Goal: Task Accomplishment & Management: Manage account settings

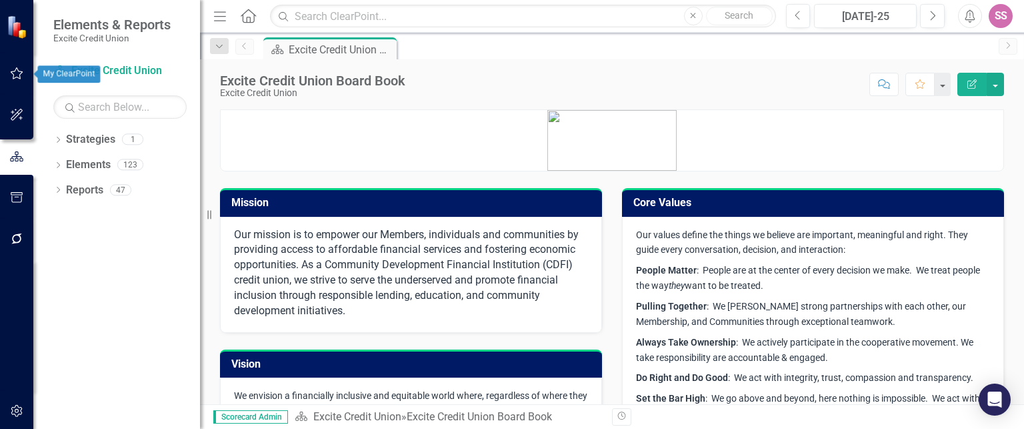
click at [16, 79] on button "button" at bounding box center [17, 74] width 30 height 28
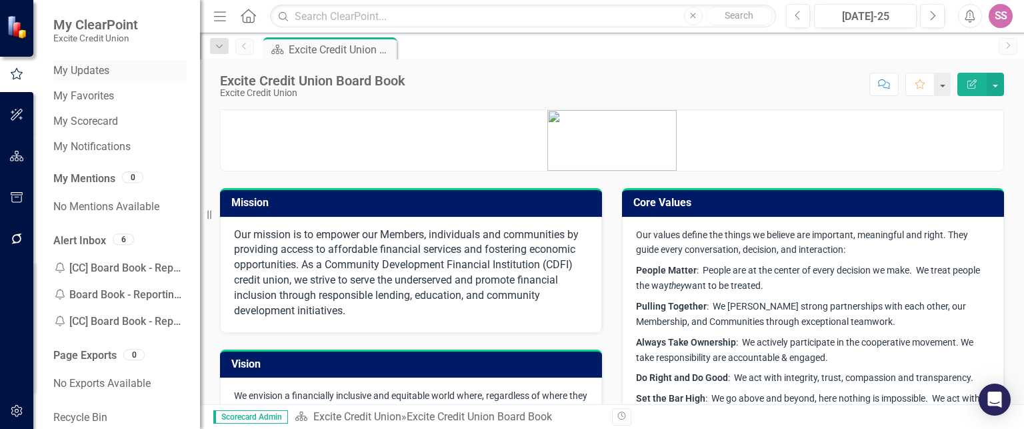
click at [107, 70] on link "My Updates" at bounding box center [119, 70] width 133 height 15
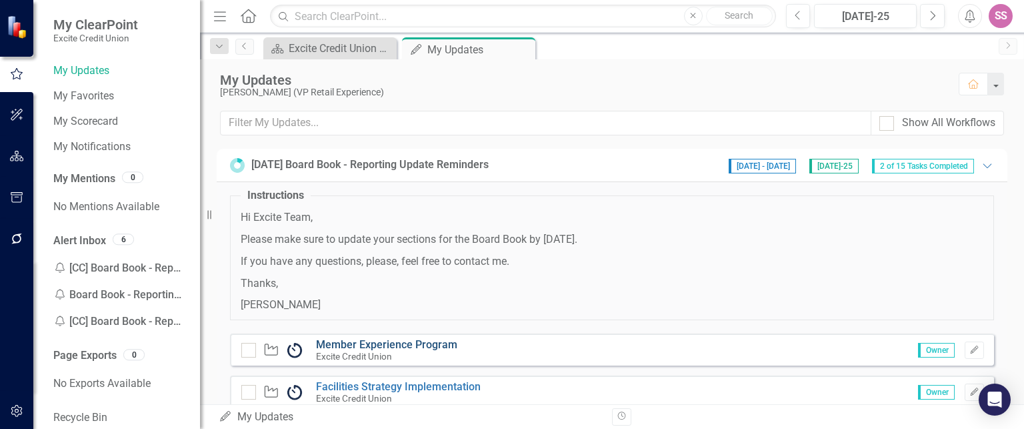
click at [368, 346] on link "Member Experience Program" at bounding box center [386, 344] width 141 height 13
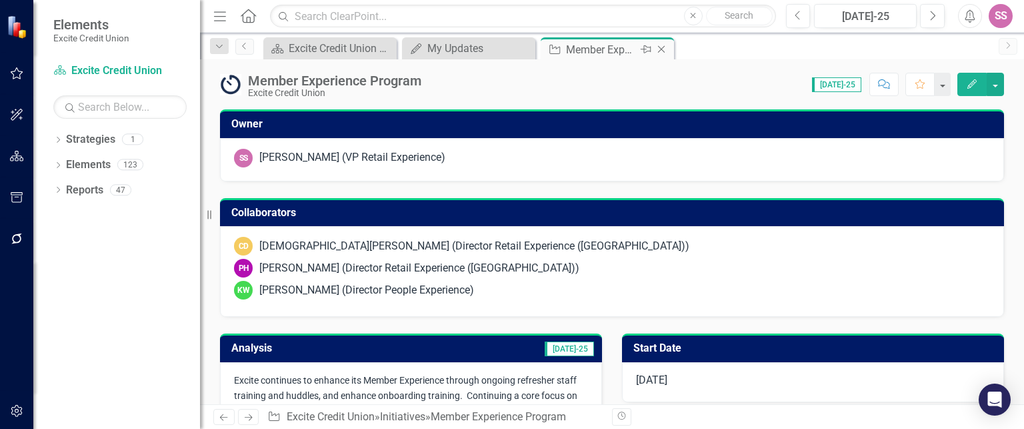
click at [661, 50] on icon "Close" at bounding box center [660, 49] width 13 height 11
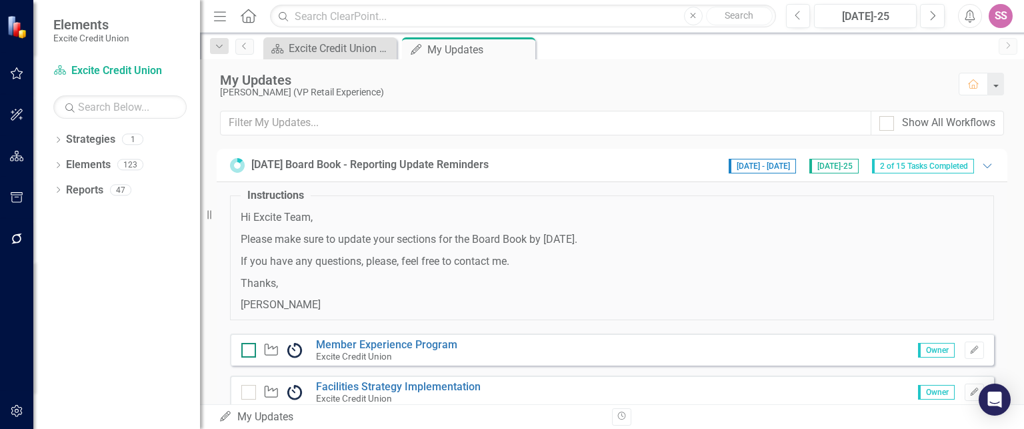
click at [253, 349] on div at bounding box center [248, 350] width 15 height 15
click at [250, 349] on input "checkbox" at bounding box center [245, 347] width 9 height 9
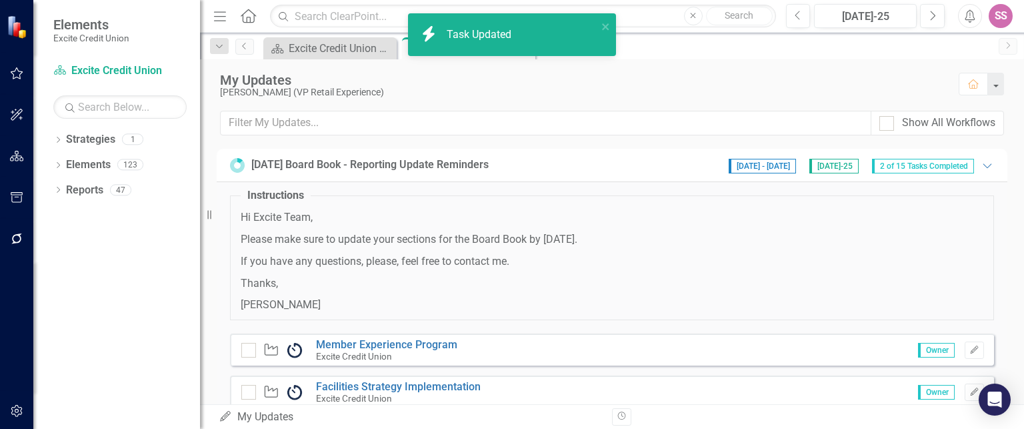
checkbox input "true"
click at [252, 391] on div at bounding box center [248, 392] width 15 height 15
click at [250, 391] on input "checkbox" at bounding box center [245, 389] width 9 height 9
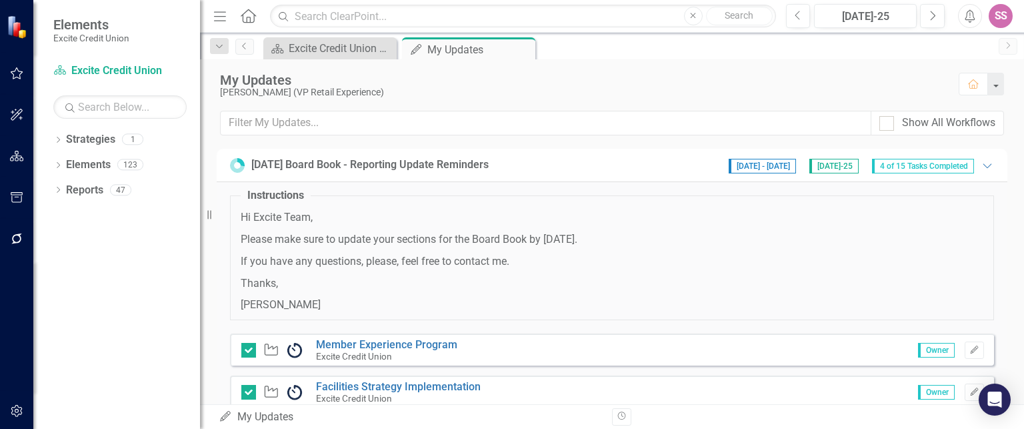
checkbox input "true"
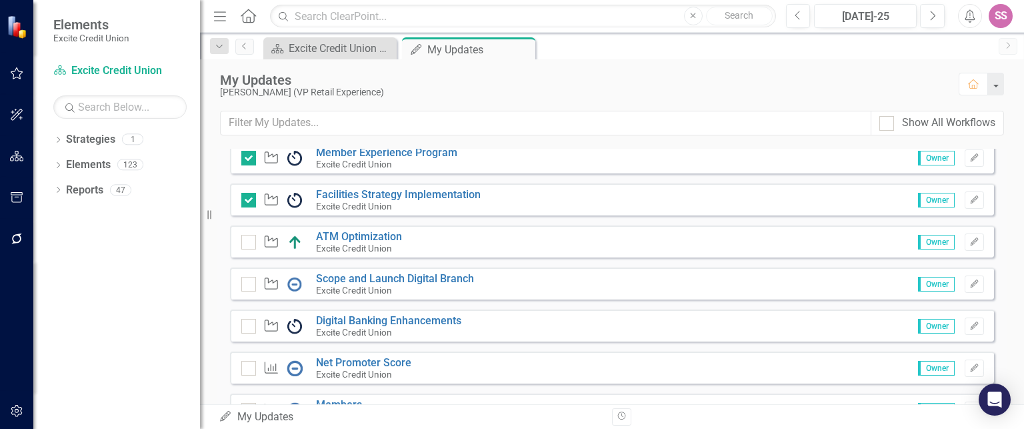
scroll to position [199, 0]
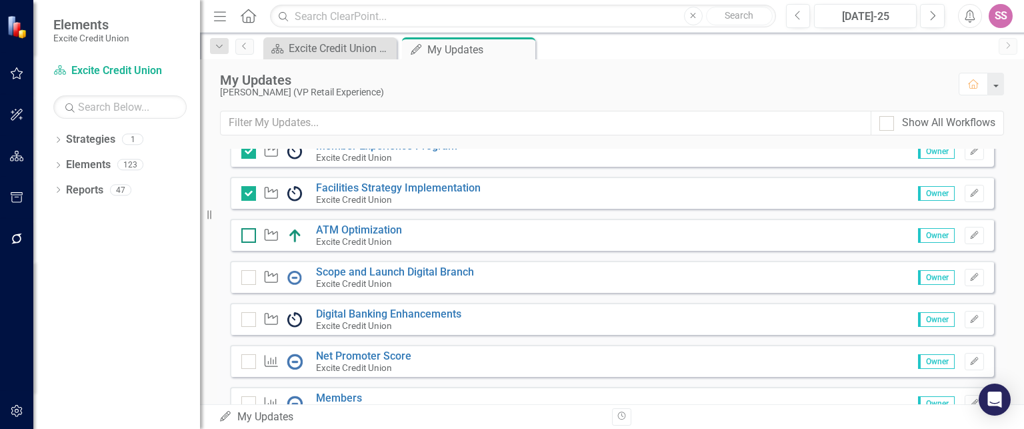
click at [247, 235] on div at bounding box center [248, 235] width 15 height 15
click at [247, 235] on input "checkbox" at bounding box center [245, 232] width 9 height 9
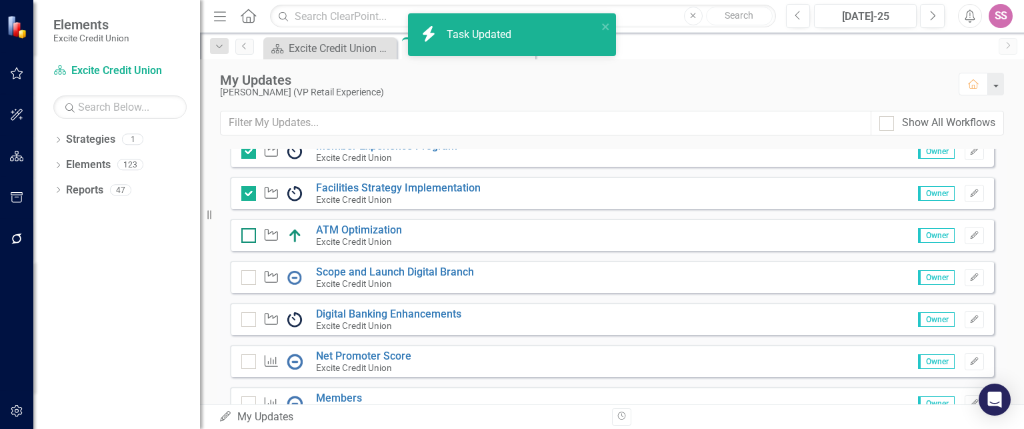
checkbox input "true"
click at [251, 281] on div at bounding box center [248, 277] width 15 height 15
click at [250, 279] on input "checkbox" at bounding box center [245, 274] width 9 height 9
checkbox input "true"
click at [255, 317] on div at bounding box center [248, 319] width 15 height 15
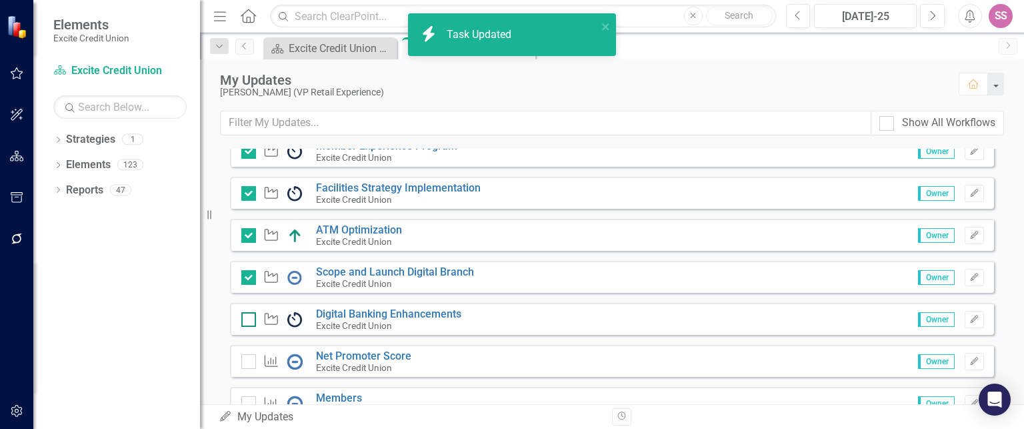
click at [250, 317] on input "checkbox" at bounding box center [245, 316] width 9 height 9
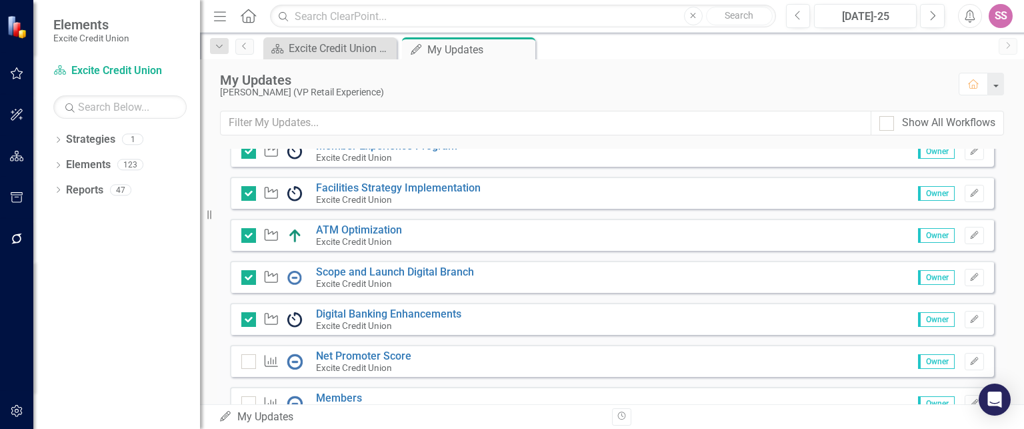
checkbox input "true"
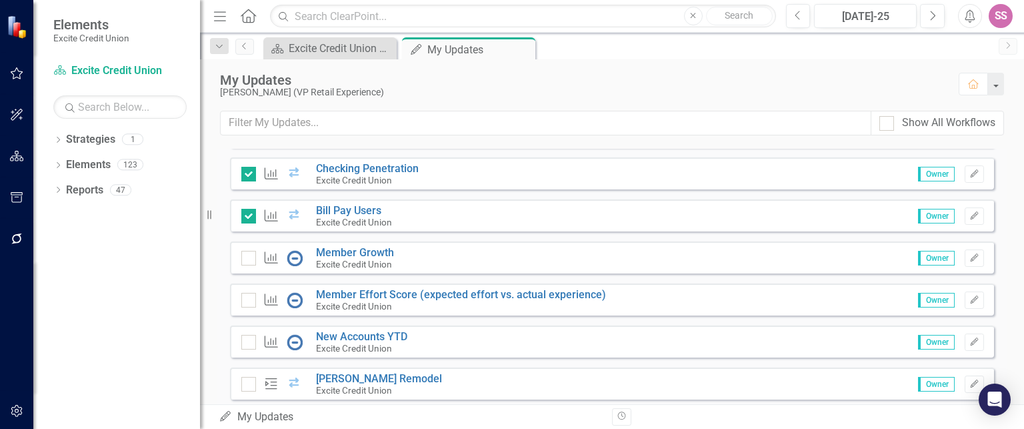
scroll to position [588, 0]
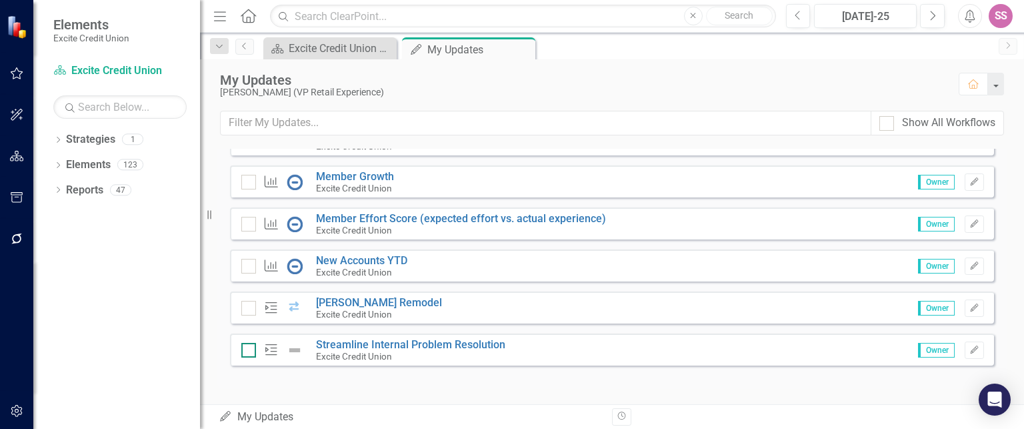
click at [249, 352] on div at bounding box center [248, 350] width 15 height 15
click at [249, 351] on input "checkbox" at bounding box center [245, 347] width 9 height 9
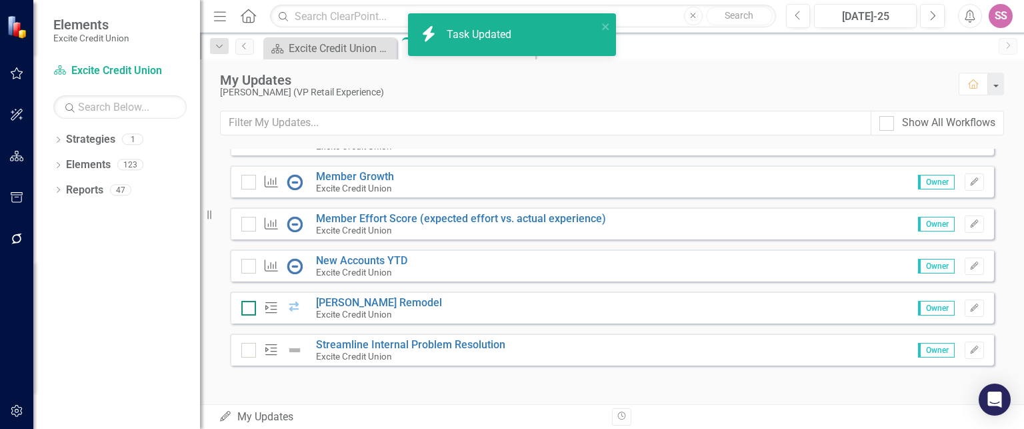
checkbox input "true"
click at [248, 301] on input "checkbox" at bounding box center [245, 305] width 9 height 9
checkbox input "true"
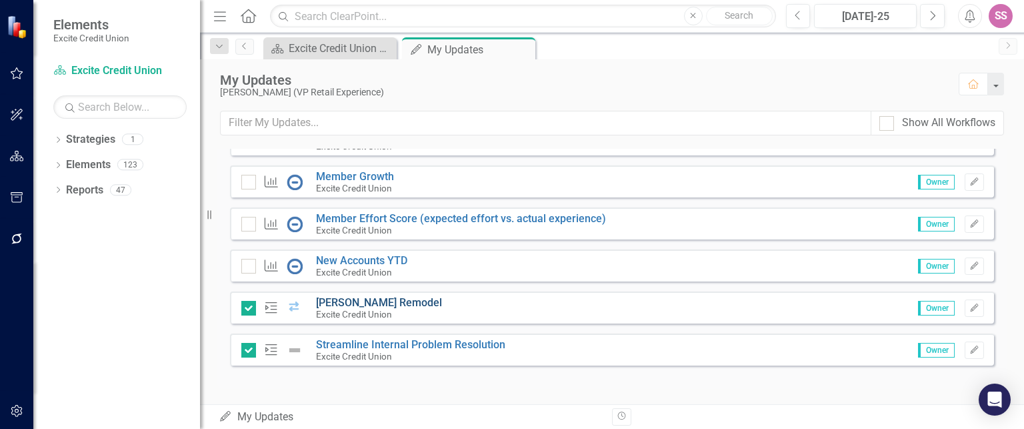
click at [377, 298] on link "[PERSON_NAME] Remodel" at bounding box center [379, 302] width 126 height 13
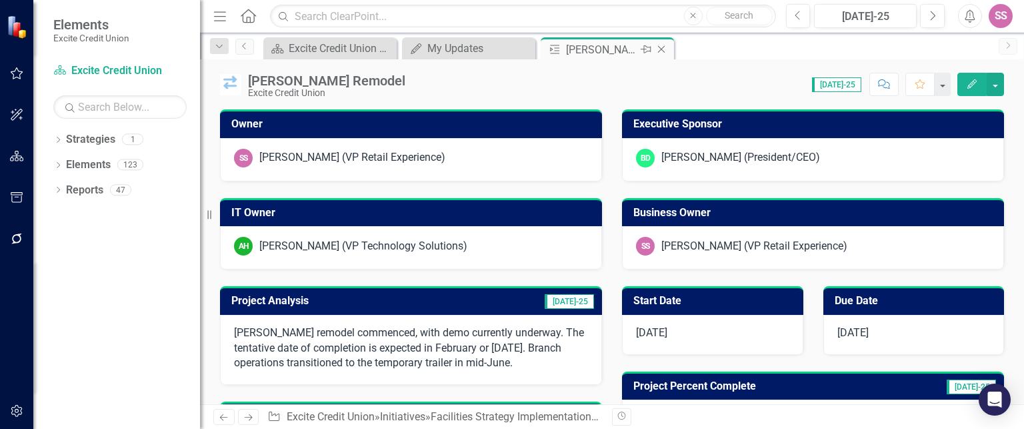
click at [666, 50] on icon "Close" at bounding box center [660, 49] width 13 height 11
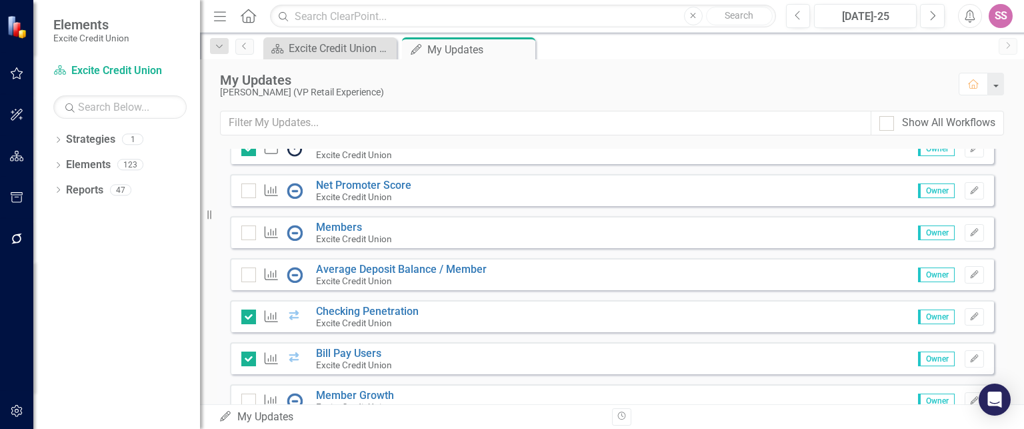
scroll to position [353, 0]
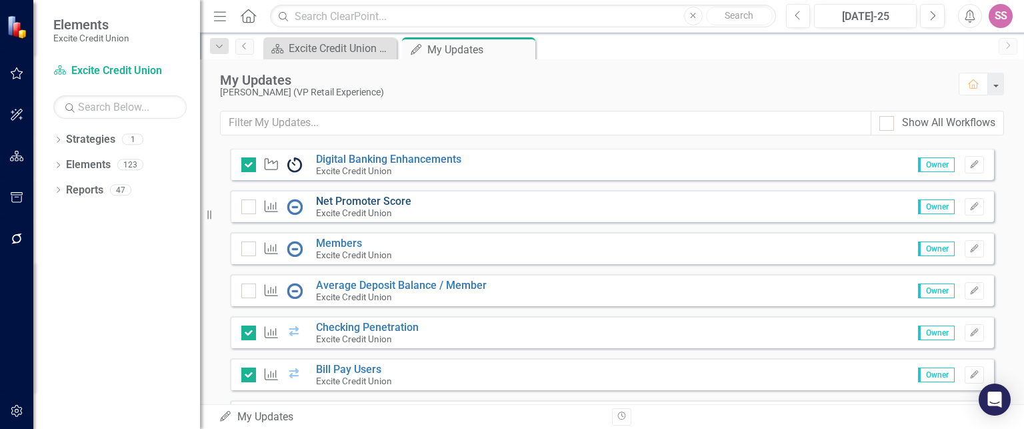
click at [388, 199] on link "Net Promoter Score" at bounding box center [363, 201] width 95 height 13
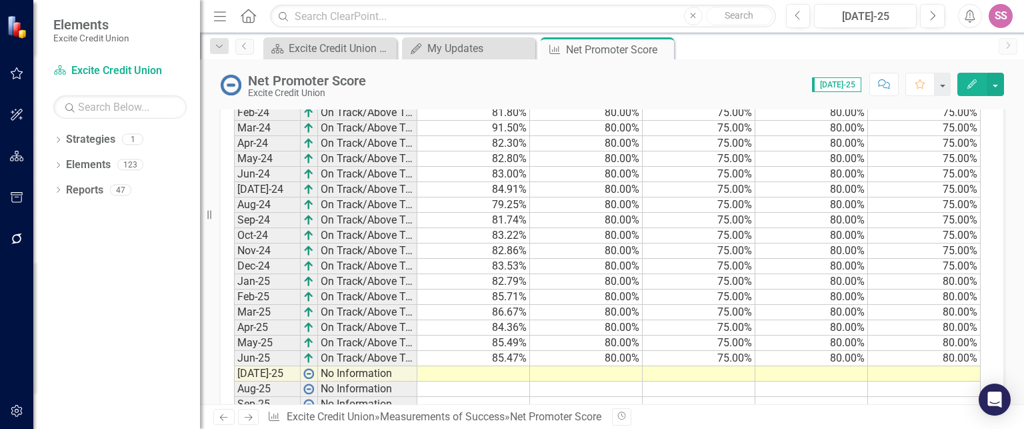
scroll to position [1138, 0]
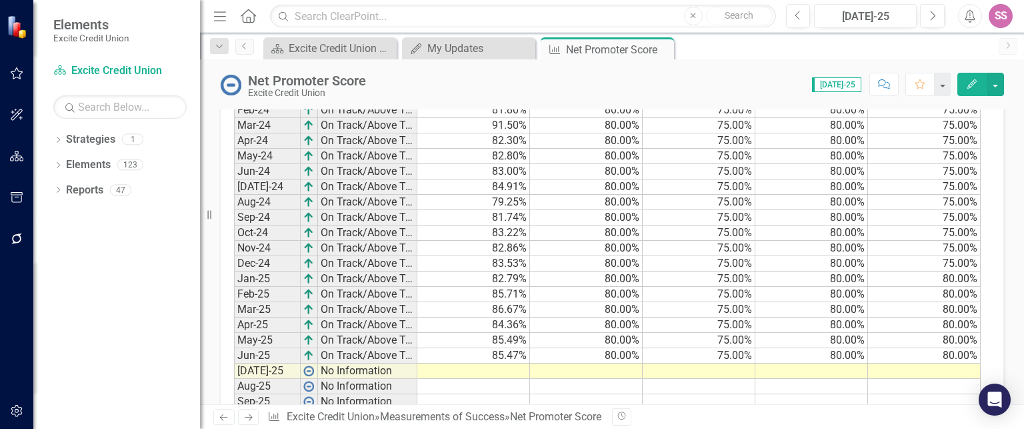
drag, startPoint x: 508, startPoint y: 378, endPoint x: 508, endPoint y: 360, distance: 18.0
click at [508, 379] on td at bounding box center [473, 386] width 113 height 15
click at [502, 364] on td at bounding box center [473, 370] width 113 height 15
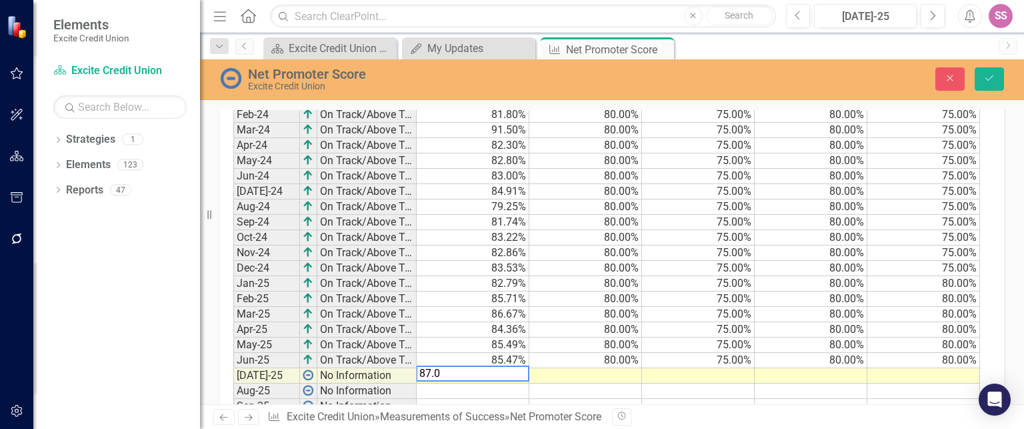
type textarea "87.01"
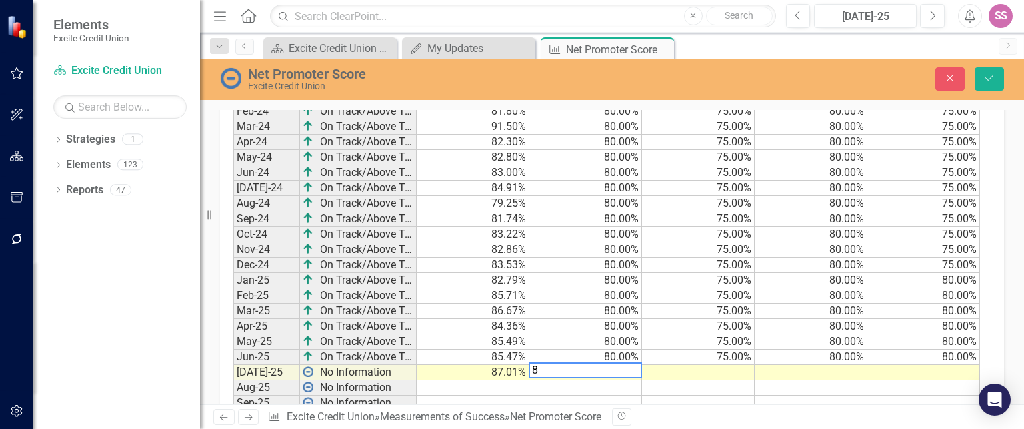
type textarea "80"
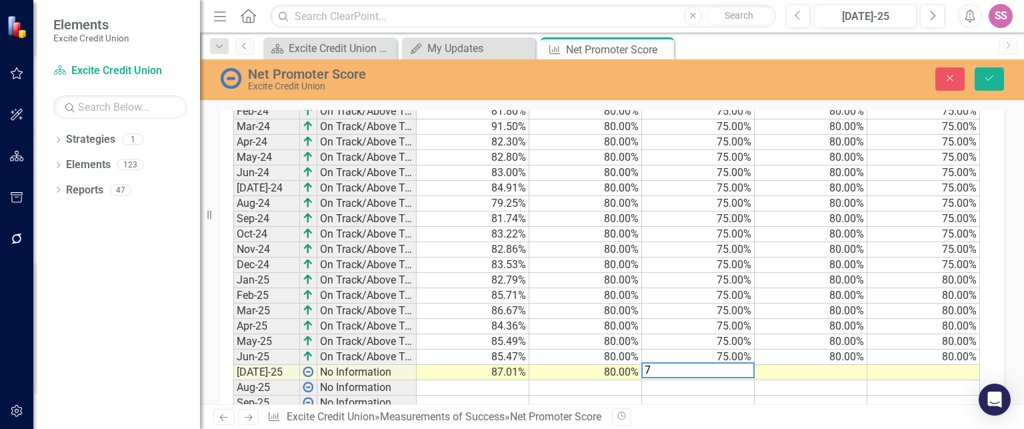
type textarea "75"
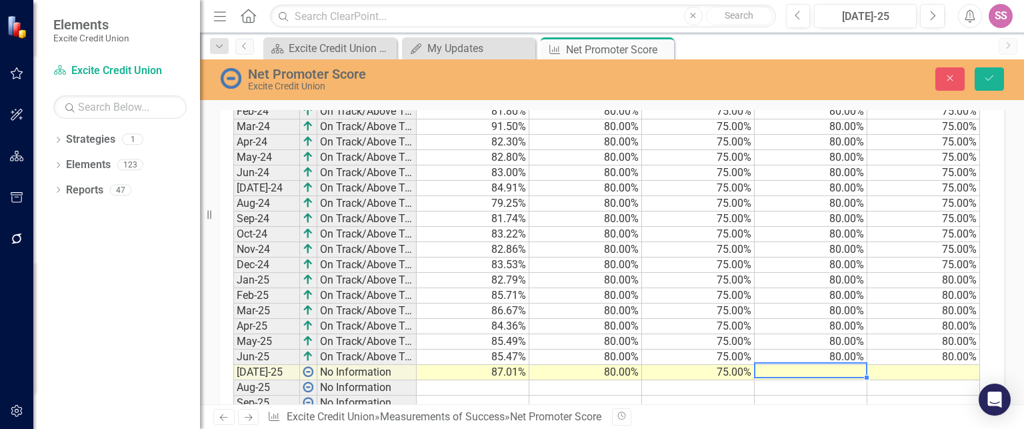
type textarea "80"
click at [989, 77] on icon "Save" at bounding box center [989, 77] width 12 height 9
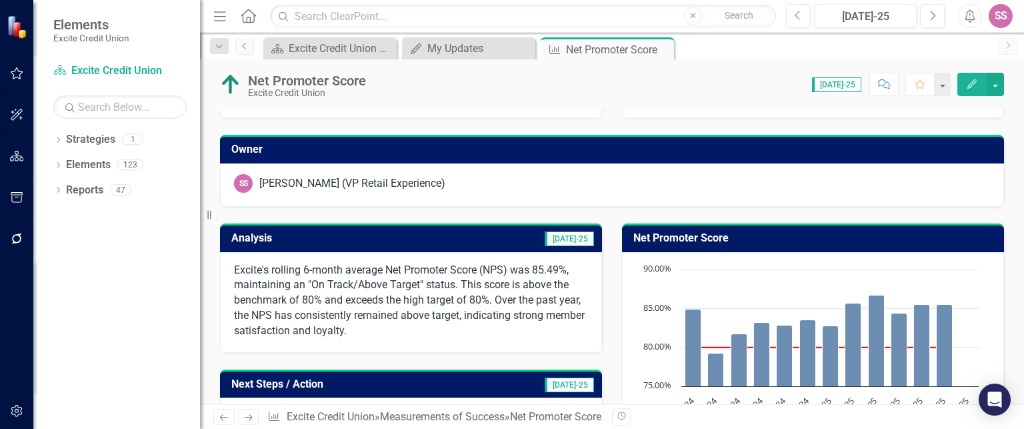
scroll to position [0, 0]
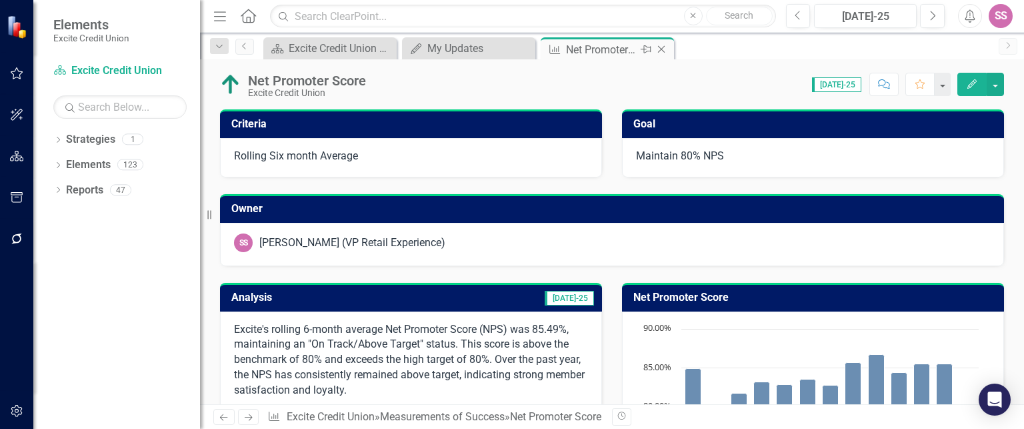
click at [666, 45] on icon "Close" at bounding box center [660, 49] width 13 height 11
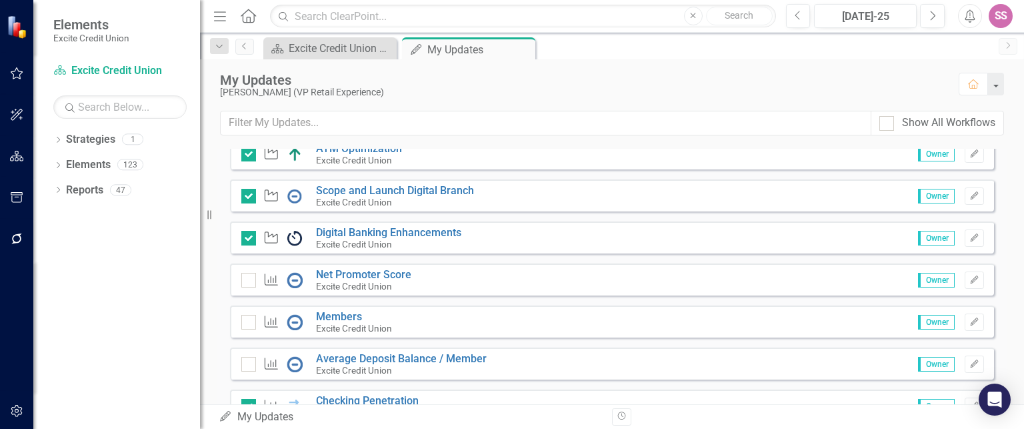
scroll to position [285, 0]
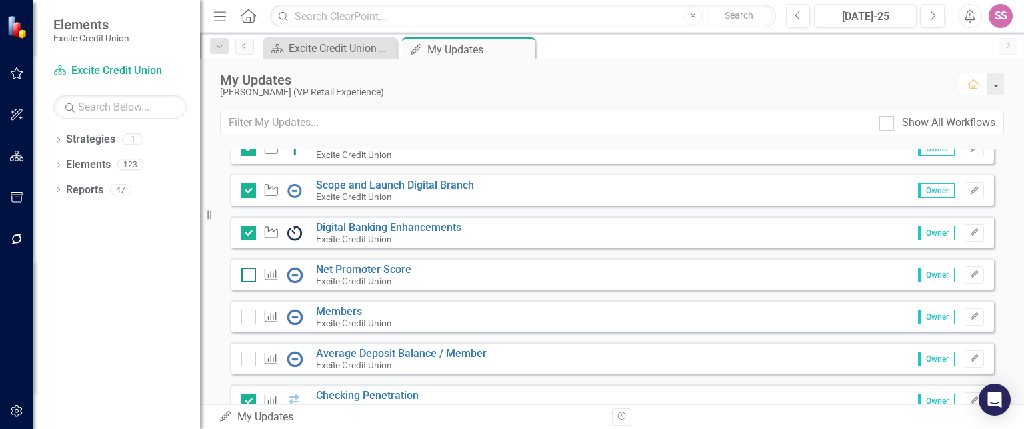
click at [245, 272] on input "checkbox" at bounding box center [245, 271] width 9 height 9
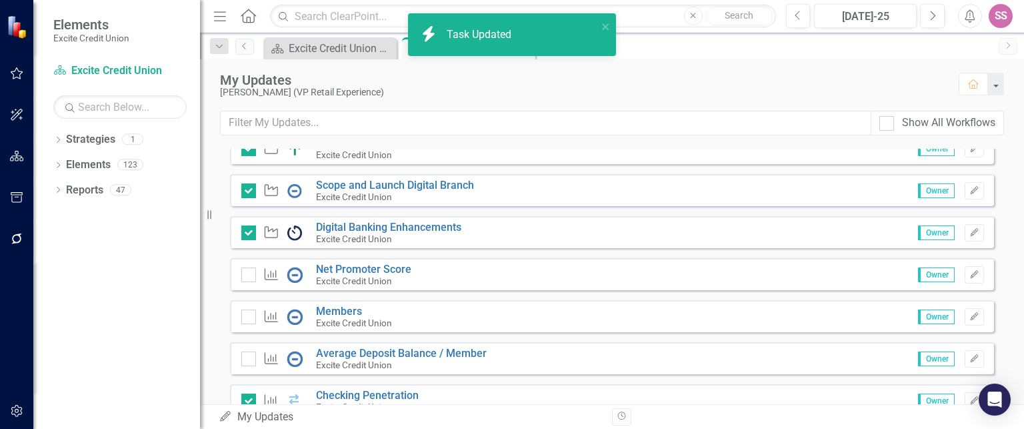
checkbox input "true"
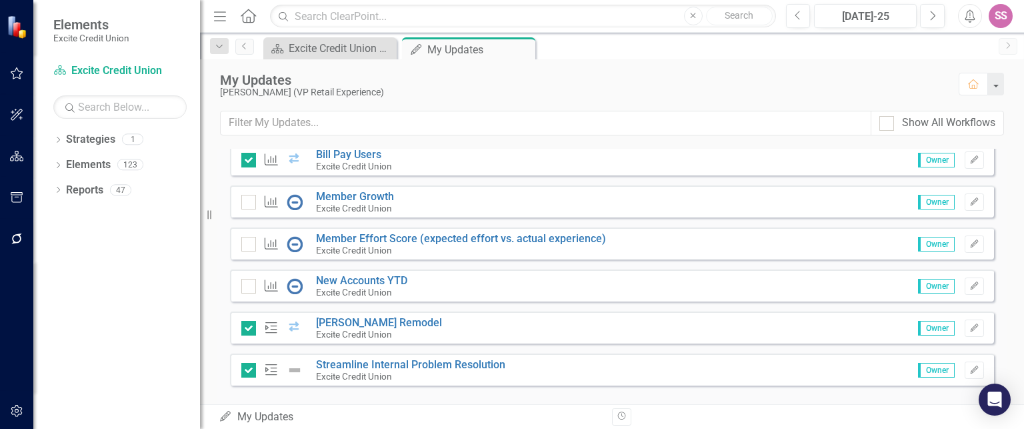
scroll to position [576, 0]
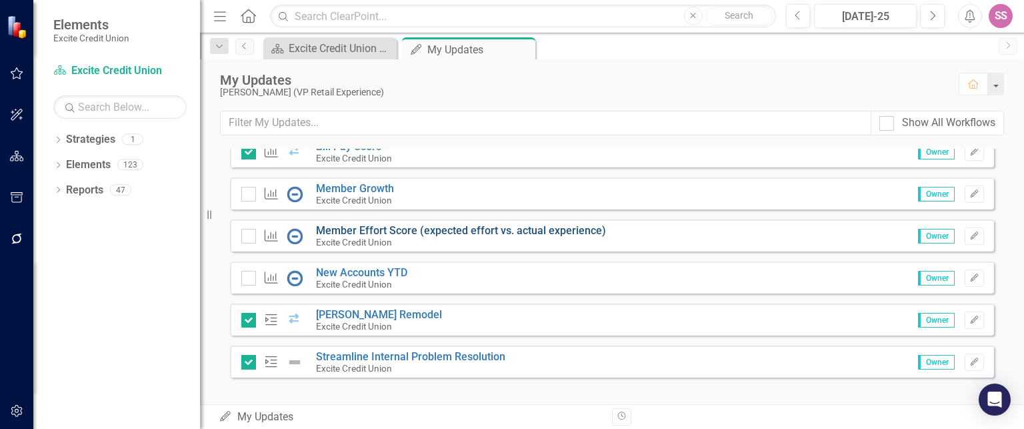
click at [416, 224] on link "Member Effort Score (expected effort vs. actual experience)" at bounding box center [461, 230] width 290 height 13
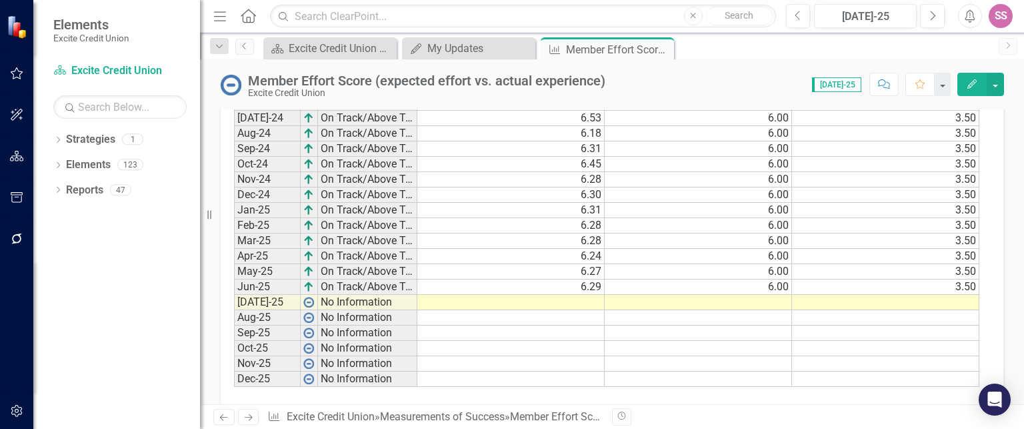
scroll to position [1006, 0]
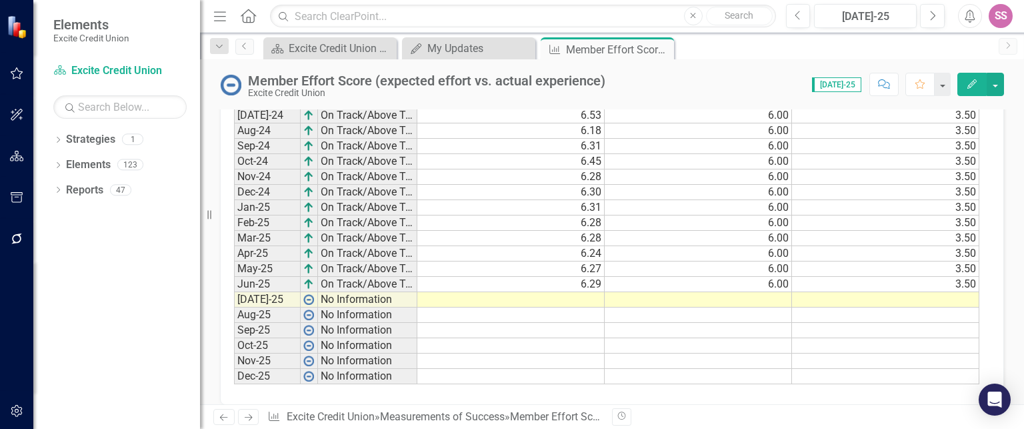
click at [550, 301] on td at bounding box center [510, 299] width 187 height 15
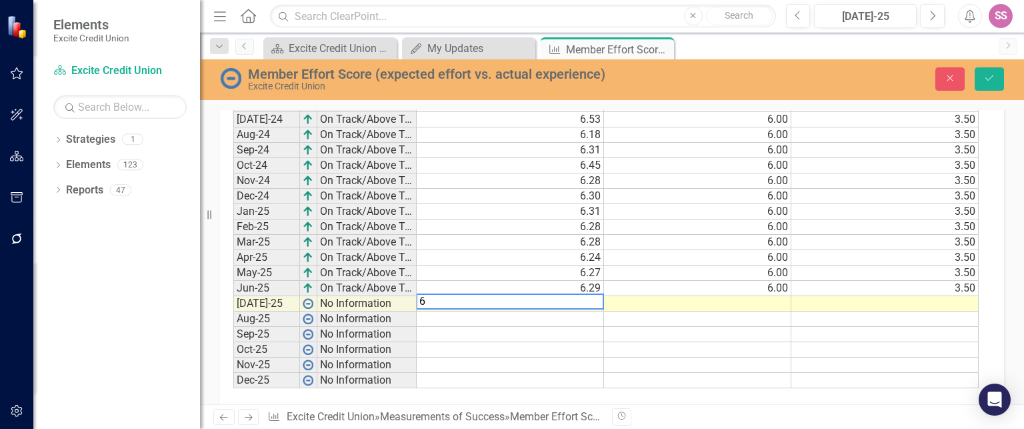
scroll to position [1010, 0]
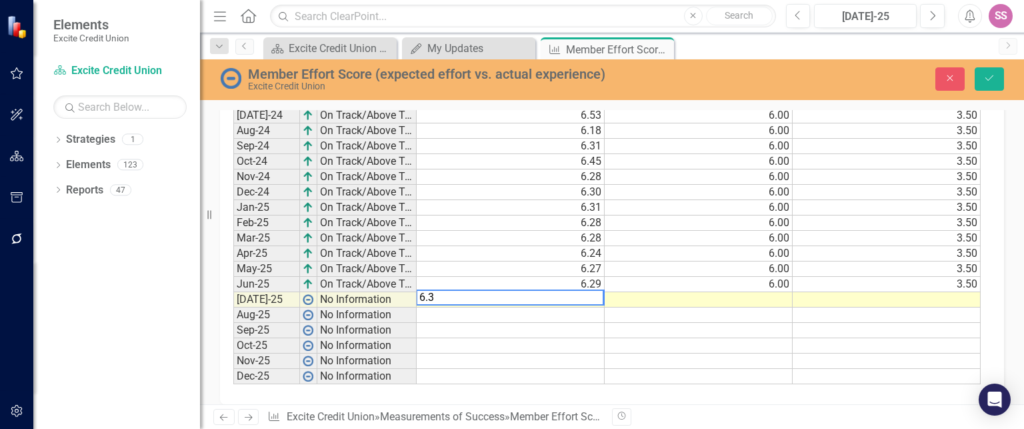
type textarea "6.32"
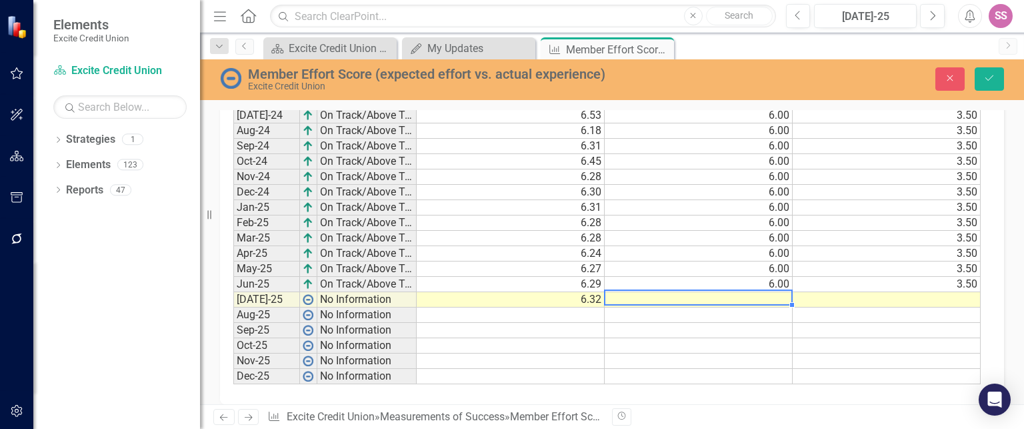
type textarea "6"
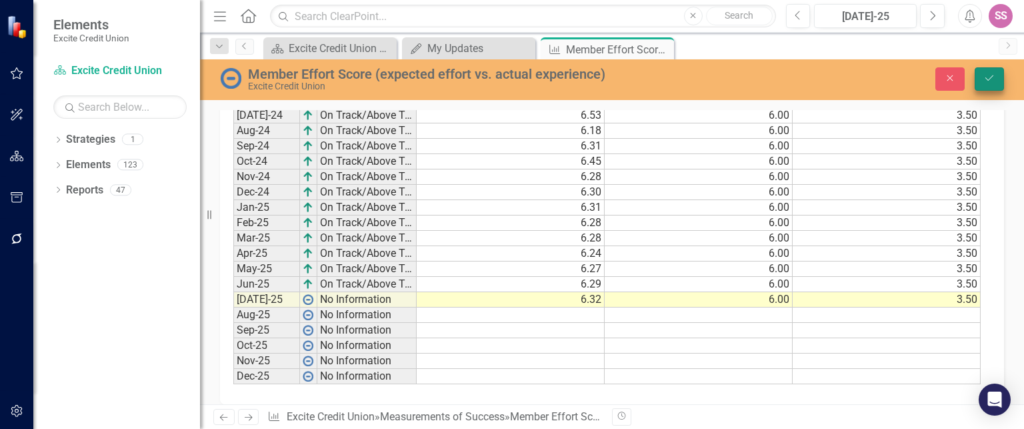
type textarea "3.5"
click at [978, 84] on button "Save" at bounding box center [988, 78] width 29 height 23
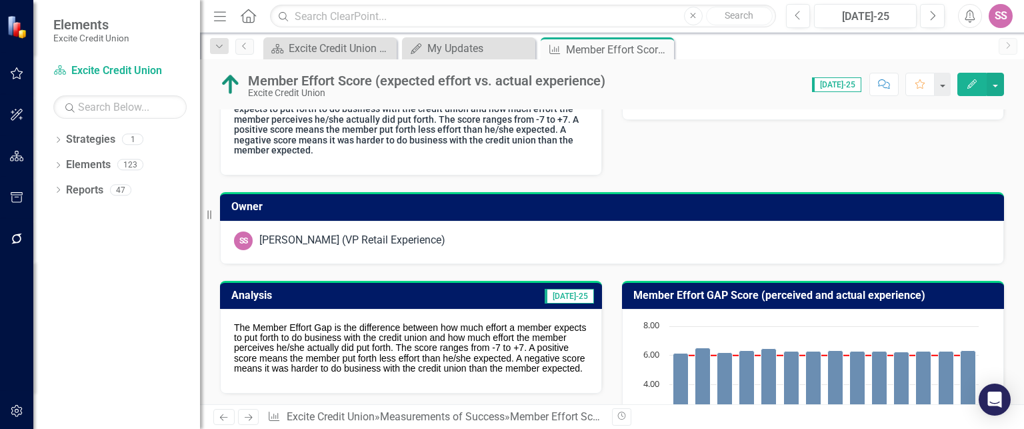
scroll to position [0, 0]
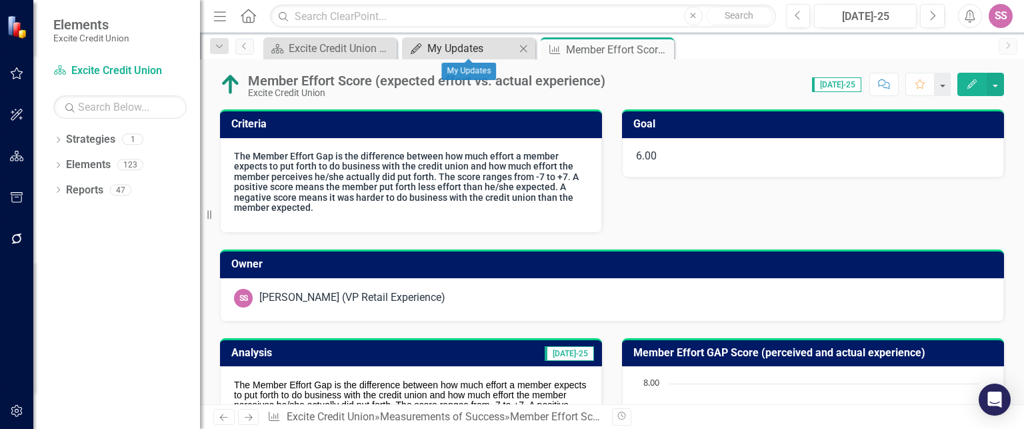
click at [439, 43] on div "My Updates" at bounding box center [471, 48] width 88 height 17
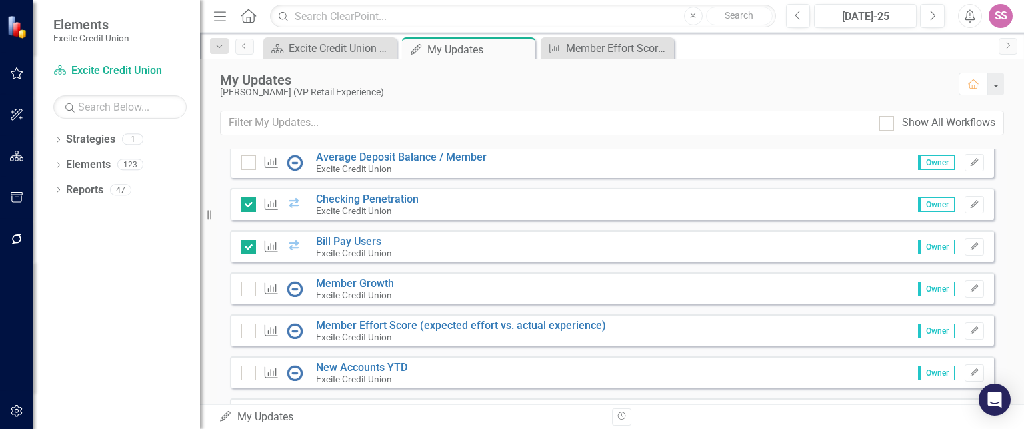
scroll to position [553, 0]
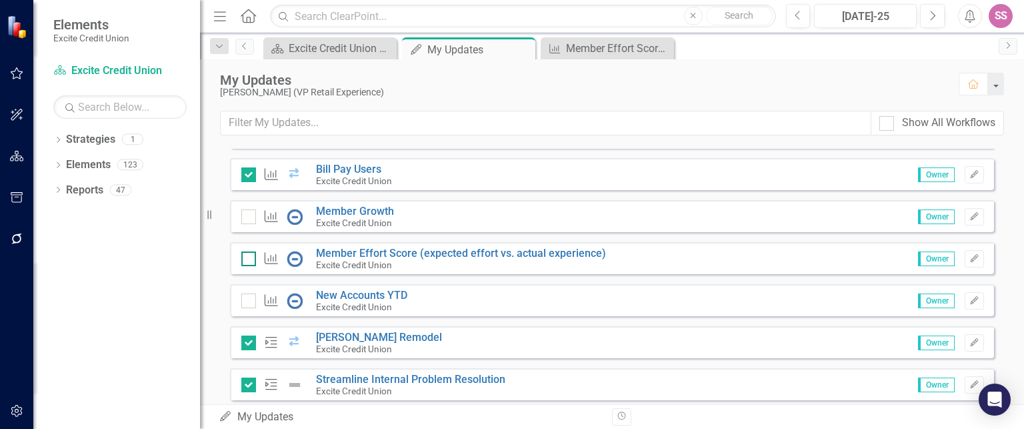
click at [245, 257] on input "checkbox" at bounding box center [245, 255] width 9 height 9
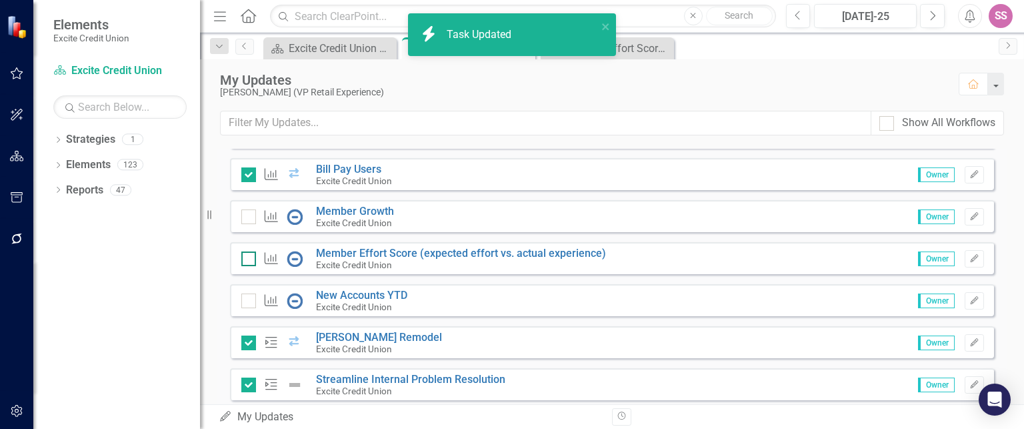
checkbox input "true"
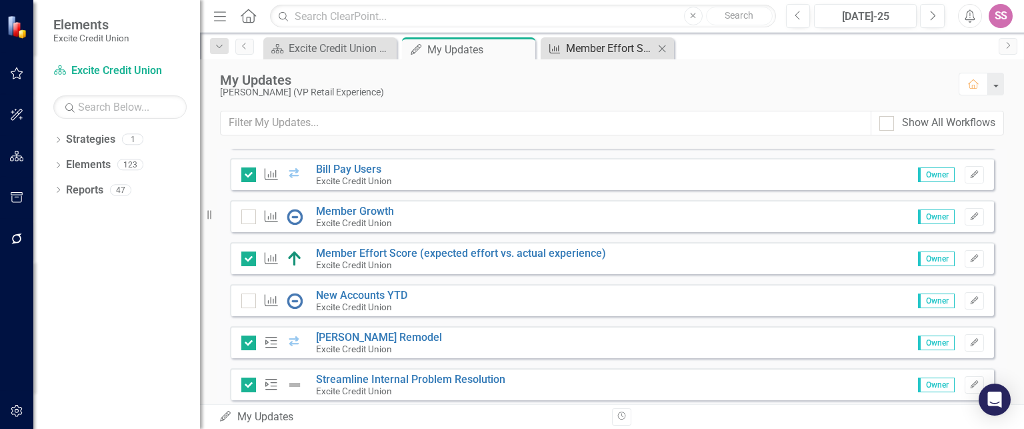
click at [614, 41] on div "Member Effort Score (expected effort vs. actual experience)" at bounding box center [610, 48] width 88 height 17
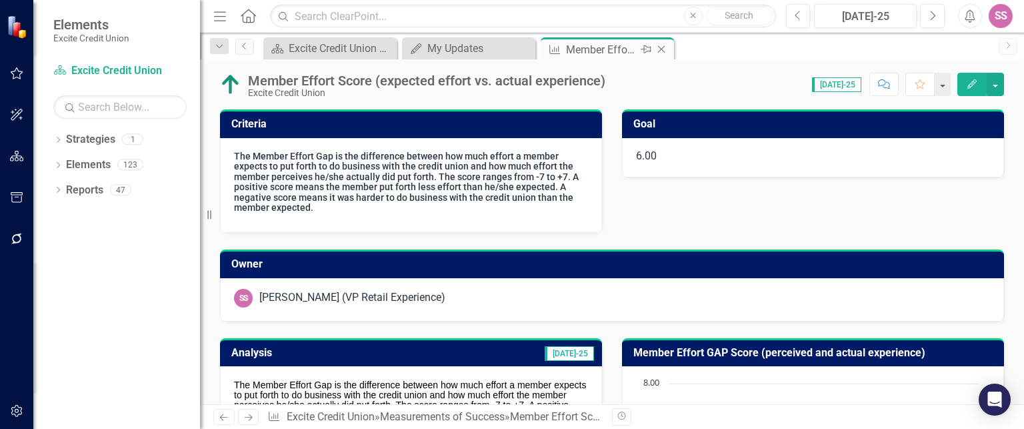
click at [666, 52] on icon "Close" at bounding box center [660, 49] width 13 height 11
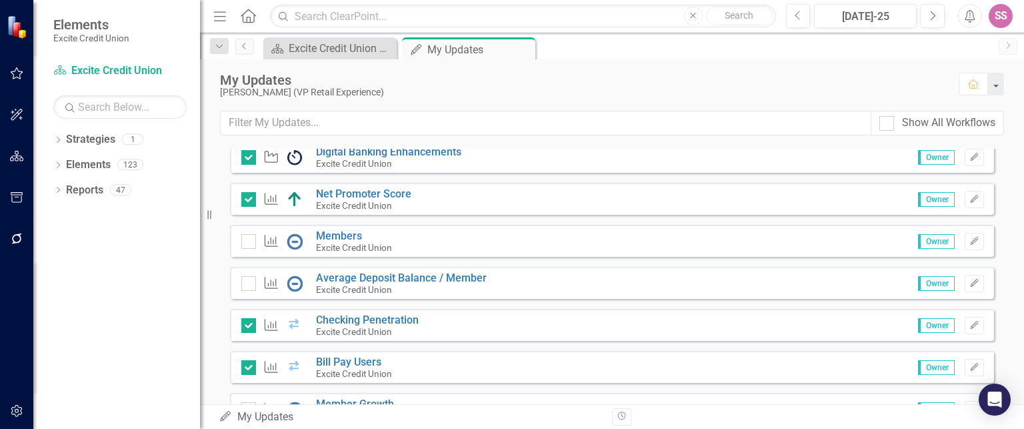
scroll to position [361, 0]
click at [325, 237] on link "Members" at bounding box center [339, 235] width 46 height 13
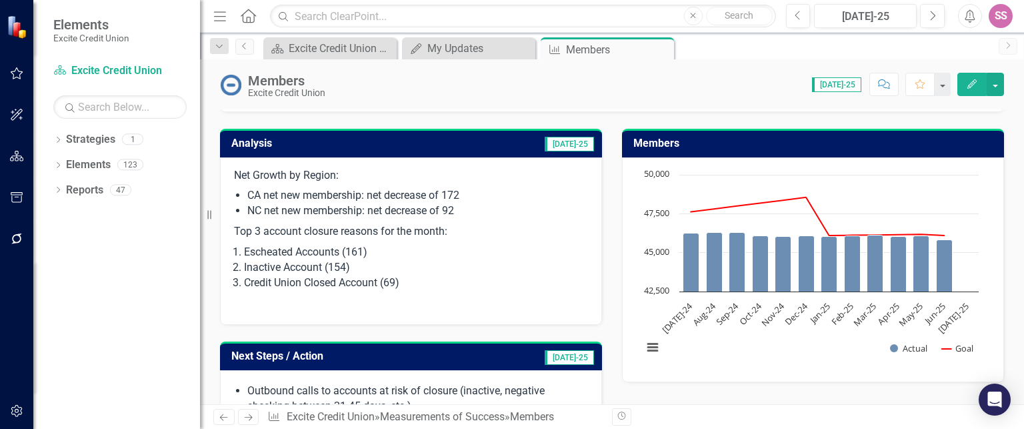
scroll to position [146, 0]
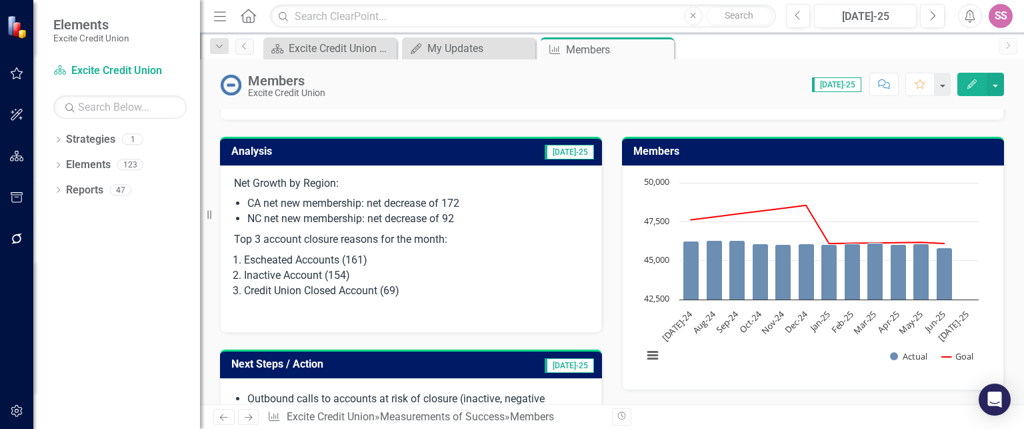
click at [564, 196] on li "CA net new membership: net decrease of 172" at bounding box center [417, 203] width 341 height 15
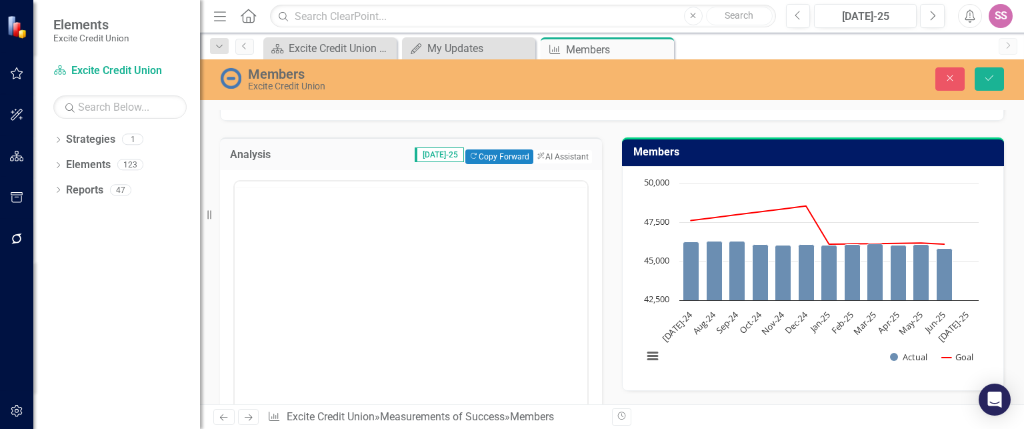
scroll to position [0, 0]
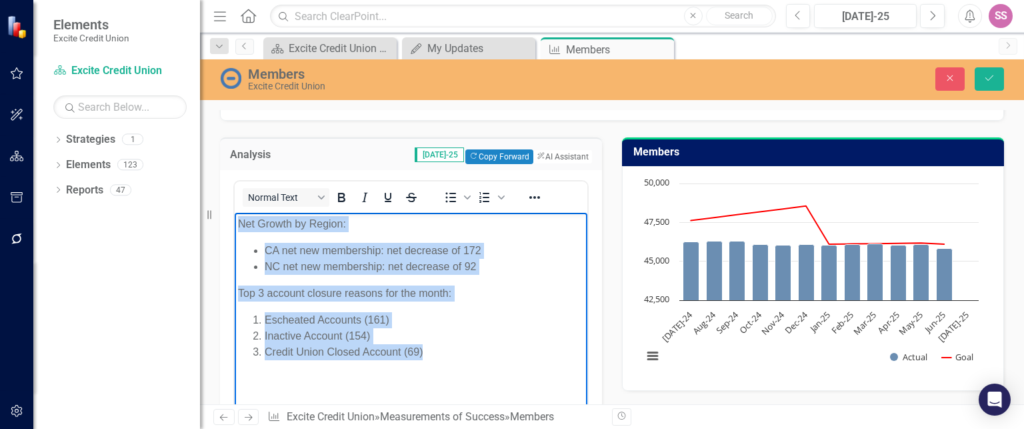
drag, startPoint x: 431, startPoint y: 350, endPoint x: 229, endPoint y: 218, distance: 241.2
click at [235, 218] on html "Net Growth by Region: CA net new membership: net decrease of 172 NC net new mem…" at bounding box center [411, 313] width 353 height 200
paste body "Rich Text Area. Press ALT-0 for help."
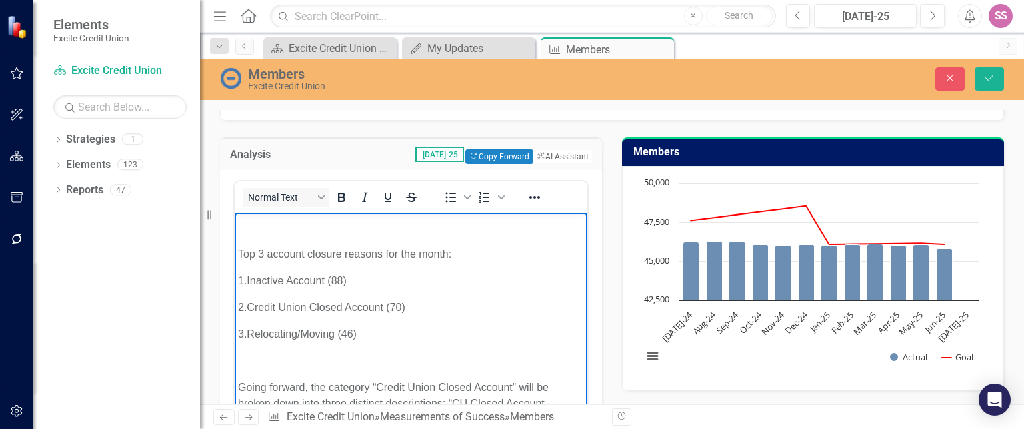
scroll to position [189, 0]
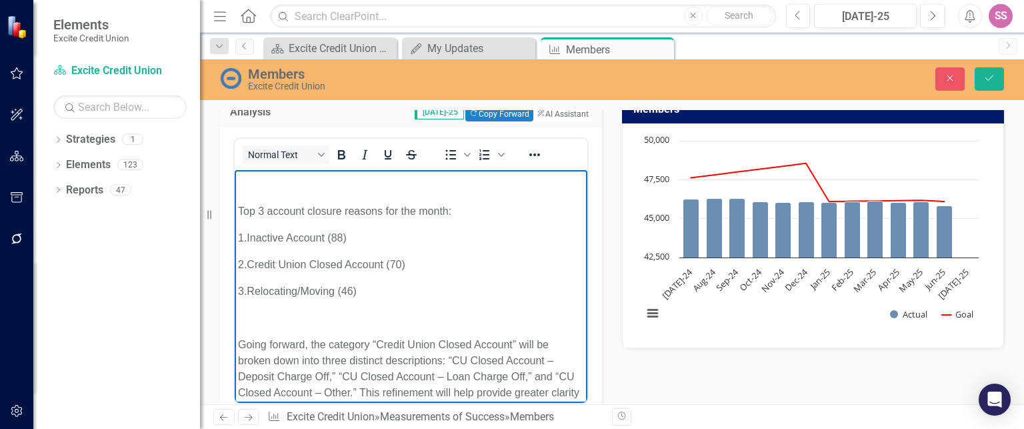
click at [335, 260] on p "2. Credit Union Closed Account (70)" at bounding box center [411, 265] width 346 height 16
click at [329, 254] on body "Net Membership Net Membership Growth in July: · Total: 45,829 · CA net new memb…" at bounding box center [411, 248] width 353 height 417
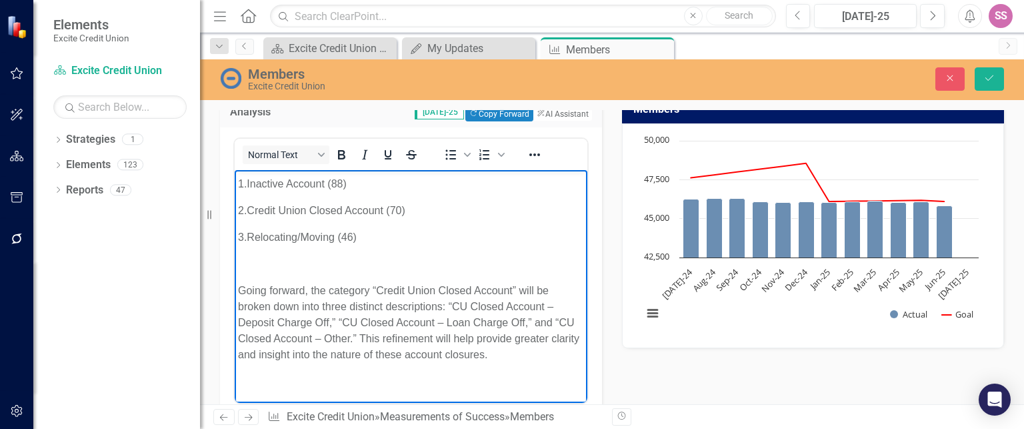
click at [367, 259] on p "Rich Text Area. Press ALT-0 for help." at bounding box center [411, 264] width 346 height 16
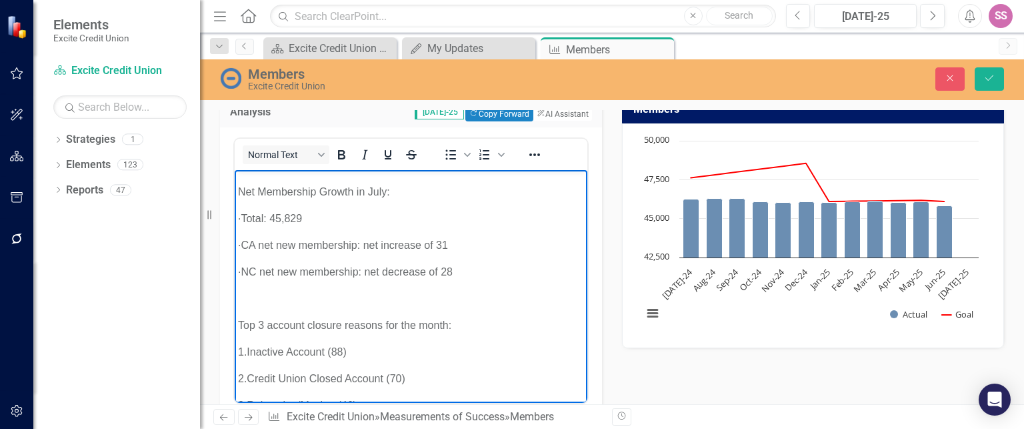
scroll to position [0, 0]
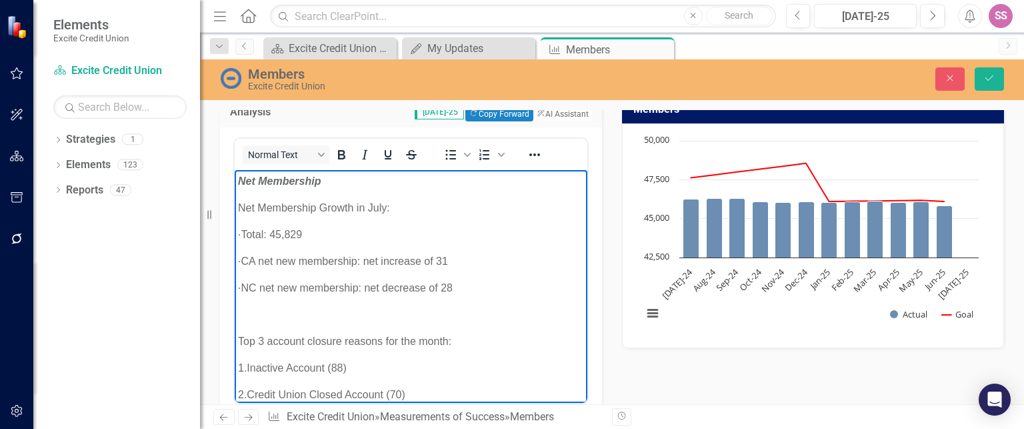
click at [337, 314] on p "Rich Text Area. Press ALT-0 for help." at bounding box center [411, 315] width 346 height 16
click at [308, 181] on em "Net Membership" at bounding box center [279, 180] width 83 height 11
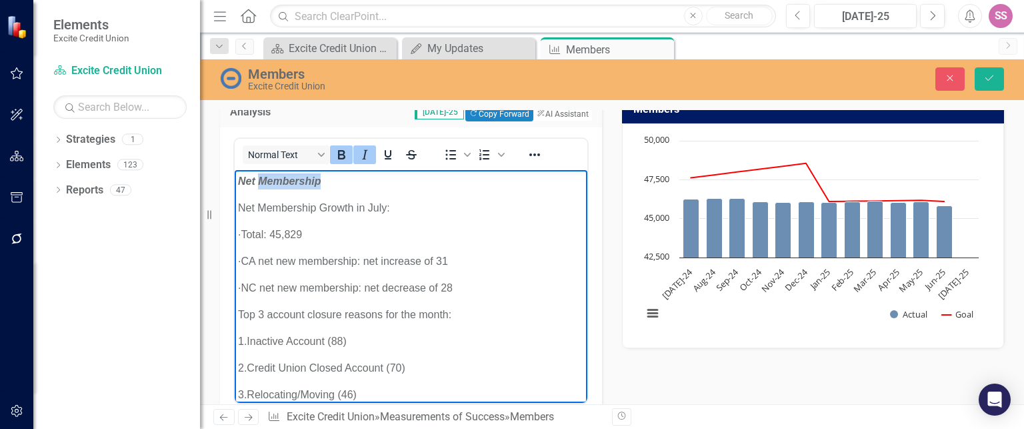
click at [308, 181] on em "Net Membership" at bounding box center [279, 180] width 83 height 11
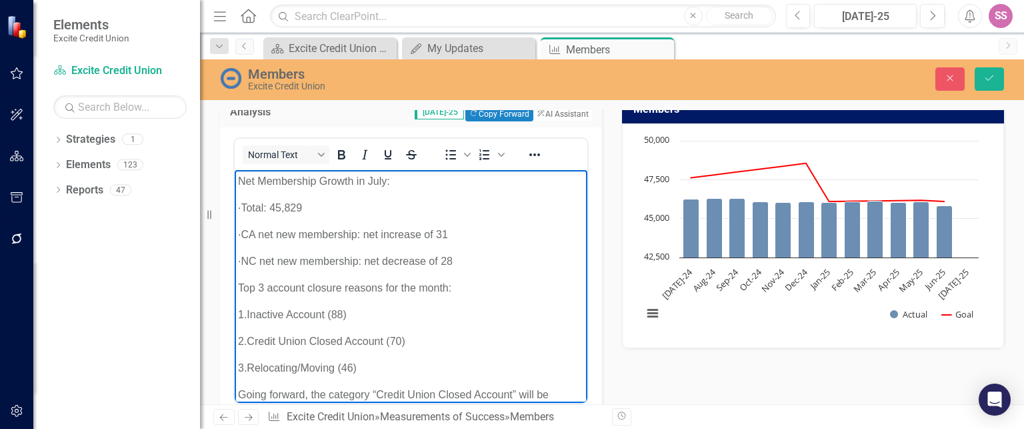
click at [353, 214] on p "· Total: 45,829" at bounding box center [411, 208] width 346 height 16
click at [264, 204] on p "· Total: 45,829" at bounding box center [411, 208] width 346 height 16
click at [450, 151] on icon "Bullet list" at bounding box center [451, 155] width 11 height 10
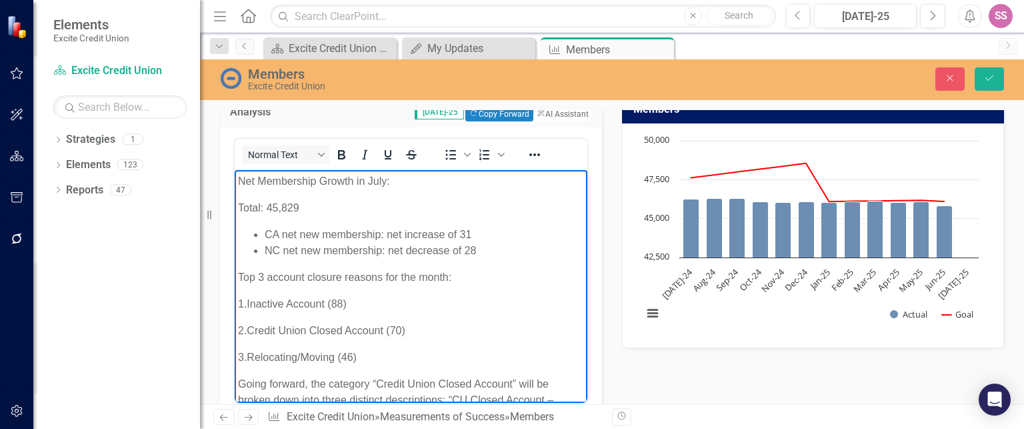
click at [237, 214] on body "Net Membership Growth in July: Total: 45,829 CA net new membership: net increas…" at bounding box center [411, 333] width 353 height 327
click at [447, 161] on icon "Bullet list" at bounding box center [451, 155] width 16 height 16
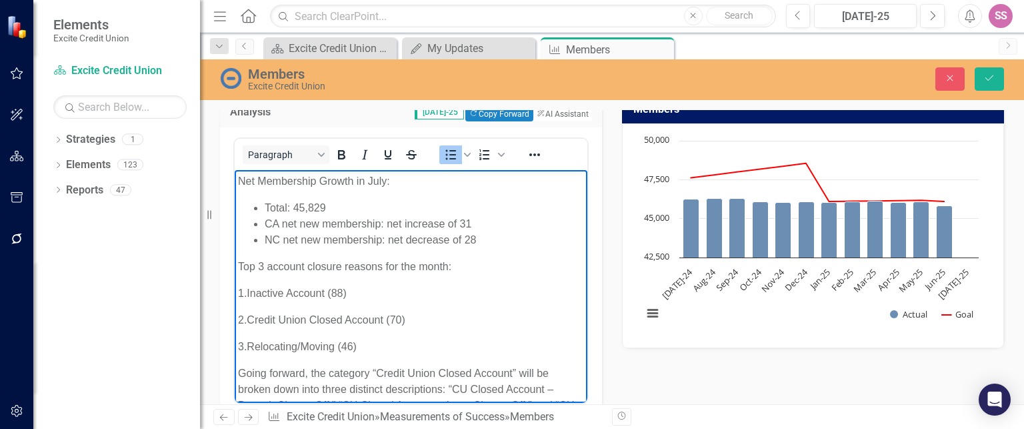
click at [323, 193] on body "Net Membership Growth in July: Total: 45,829 CA net new membership: net increas…" at bounding box center [411, 328] width 353 height 316
click at [273, 296] on p "1. Inactive Account (88)" at bounding box center [411, 293] width 346 height 16
click at [271, 293] on p "1. Inactive Account (88)" at bounding box center [411, 293] width 346 height 16
click at [485, 151] on icon "Numbered list" at bounding box center [484, 154] width 10 height 11
click at [376, 290] on li "Inactive Account (88)" at bounding box center [424, 293] width 319 height 16
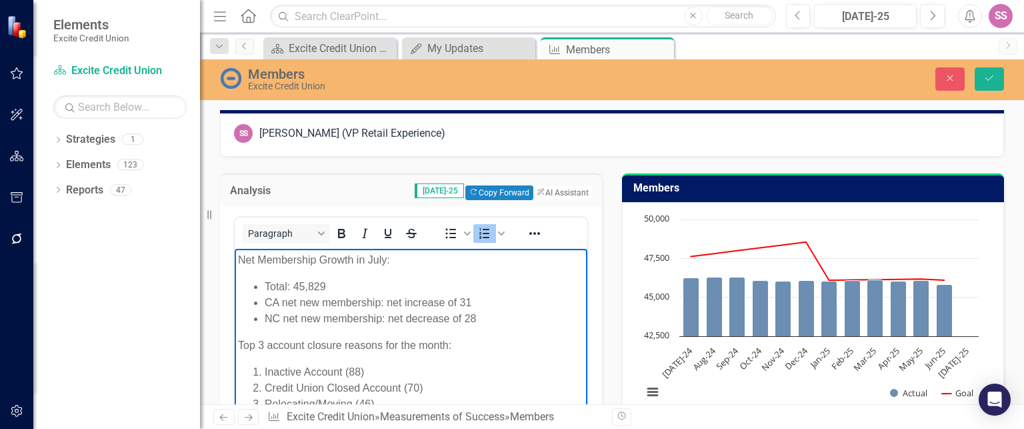
scroll to position [100, 0]
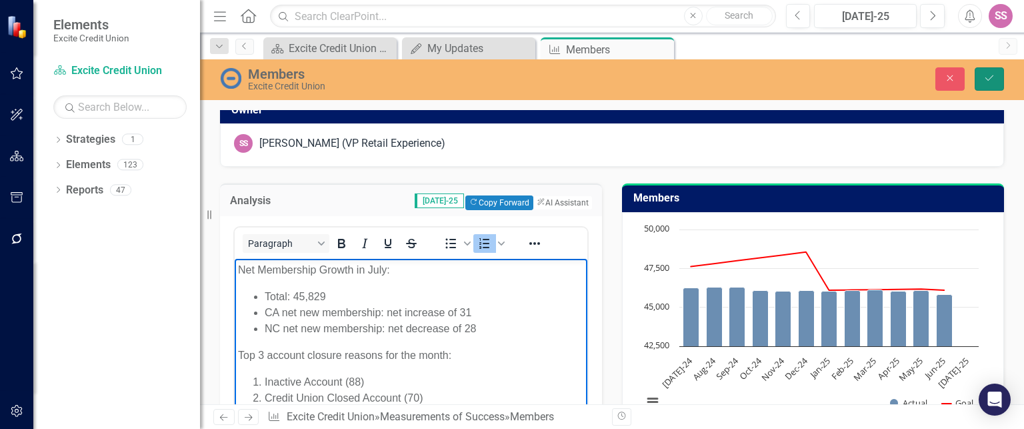
click at [982, 77] on button "Save" at bounding box center [988, 78] width 29 height 23
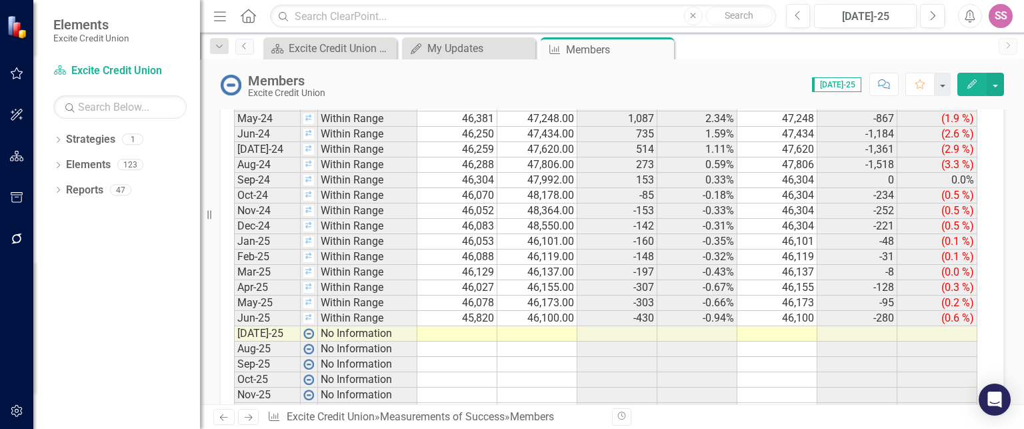
scroll to position [1443, 0]
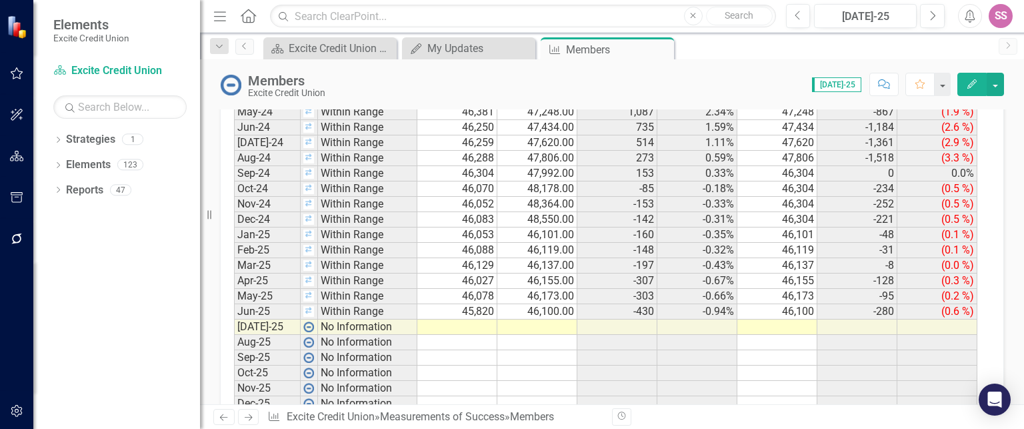
click at [466, 319] on td at bounding box center [457, 326] width 80 height 15
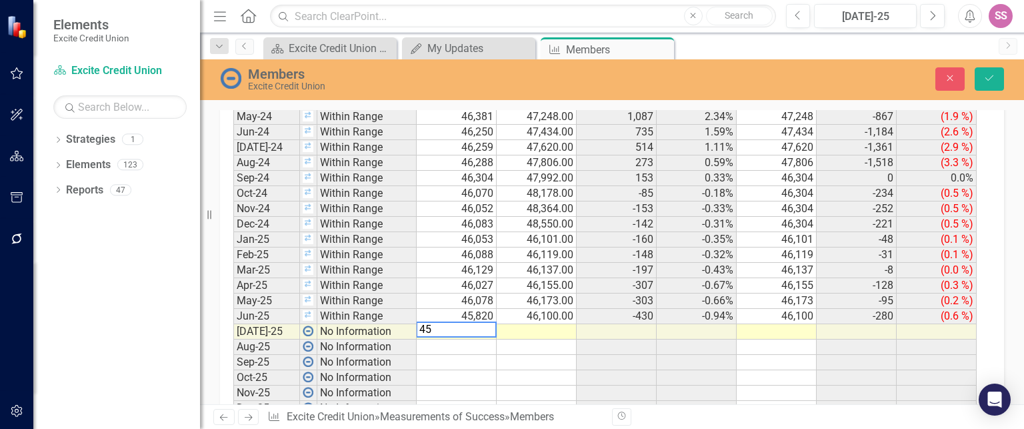
scroll to position [1447, 0]
click at [554, 321] on td at bounding box center [536, 328] width 80 height 15
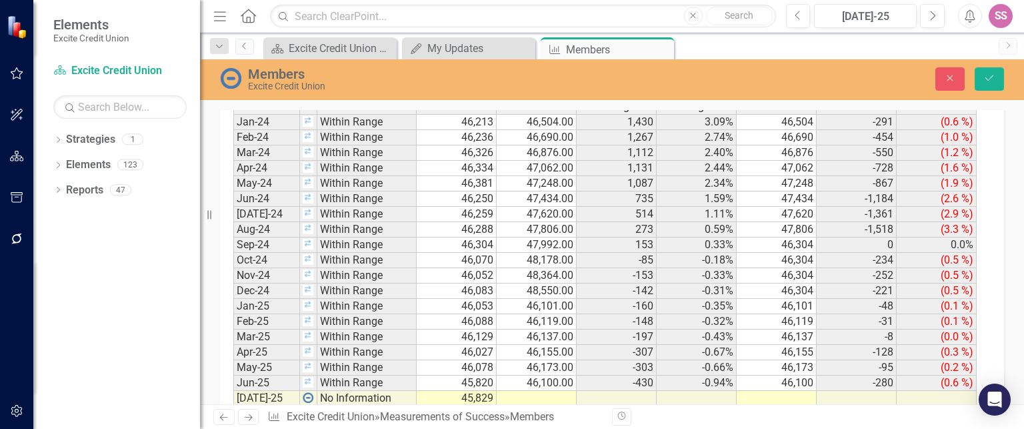
scroll to position [1483, 0]
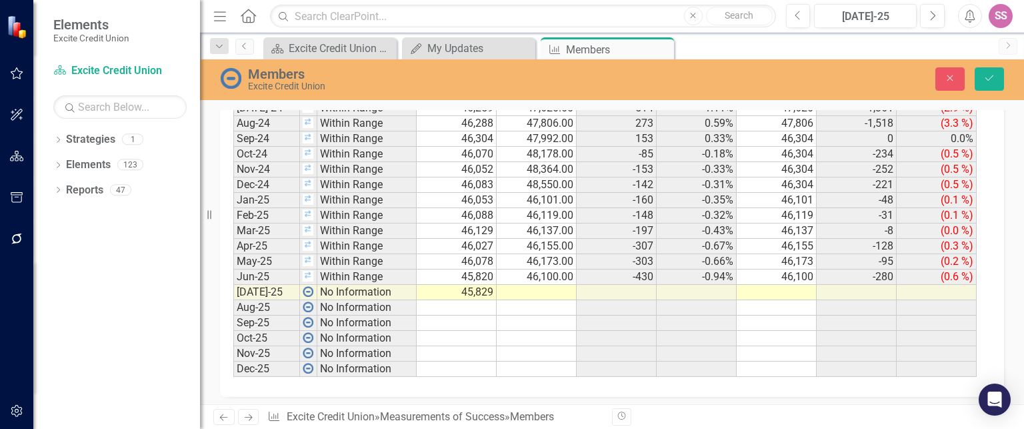
click at [541, 285] on td at bounding box center [536, 292] width 80 height 15
type textarea "46100"
click at [992, 79] on icon "Save" at bounding box center [989, 77] width 12 height 9
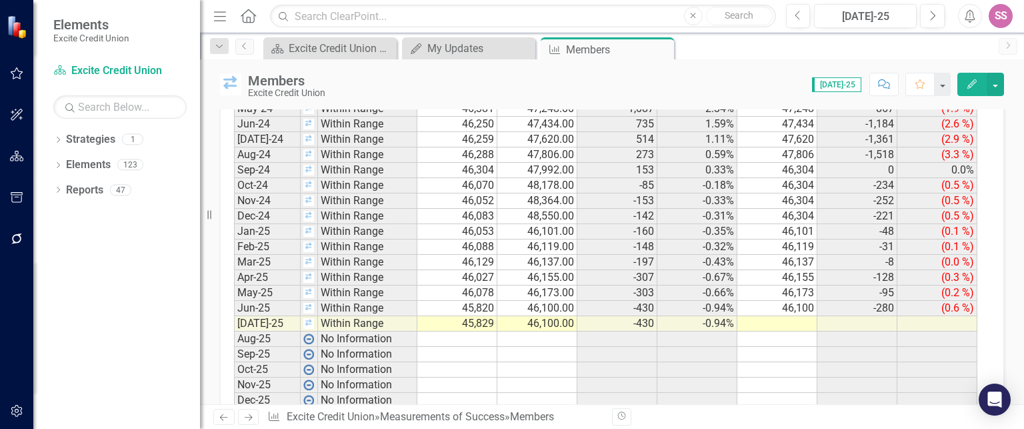
scroll to position [1450, 0]
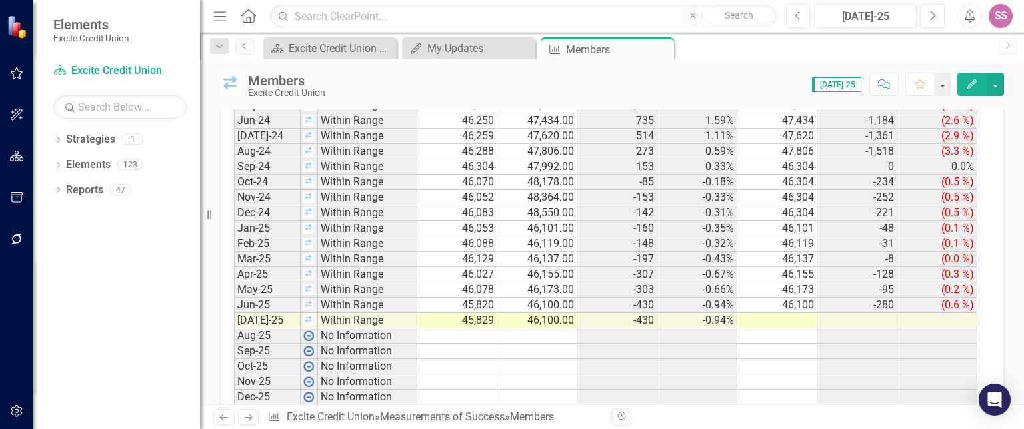
click at [762, 315] on td at bounding box center [777, 320] width 80 height 15
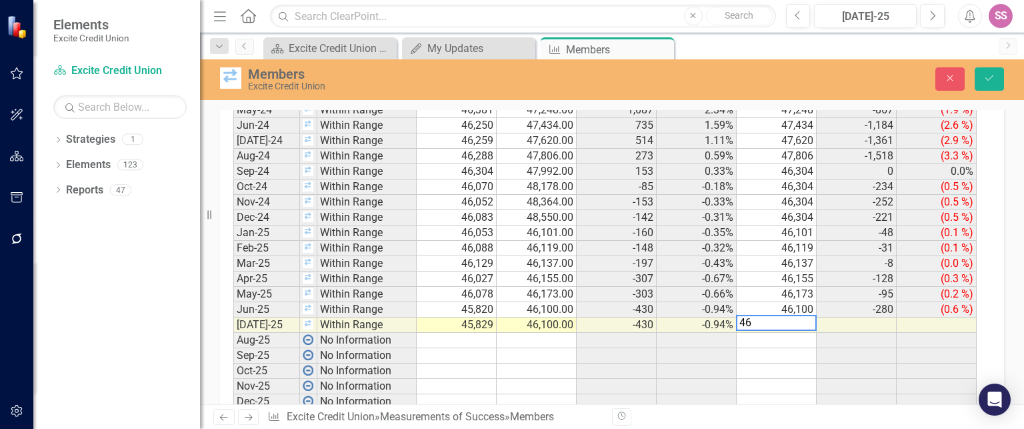
scroll to position [1453, 0]
type textarea "46100"
click at [1004, 80] on div "Close Save" at bounding box center [851, 78] width 323 height 23
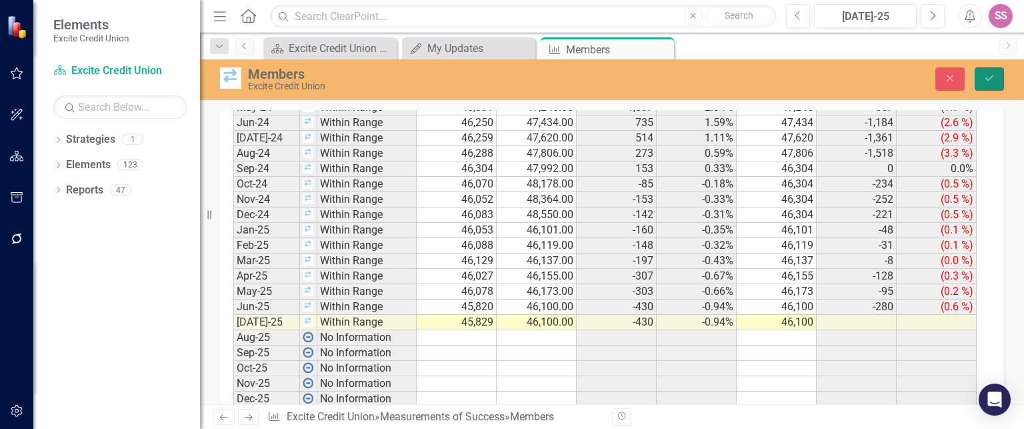
click at [1001, 80] on button "Save" at bounding box center [988, 78] width 29 height 23
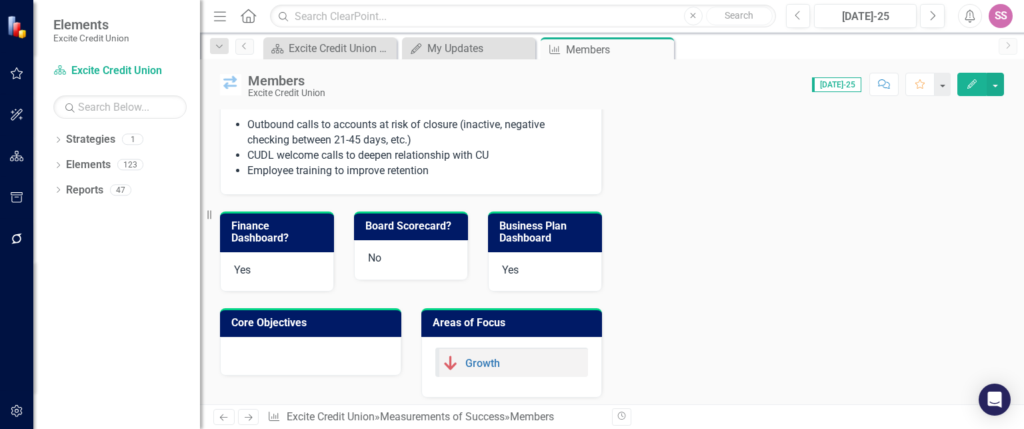
scroll to position [0, 0]
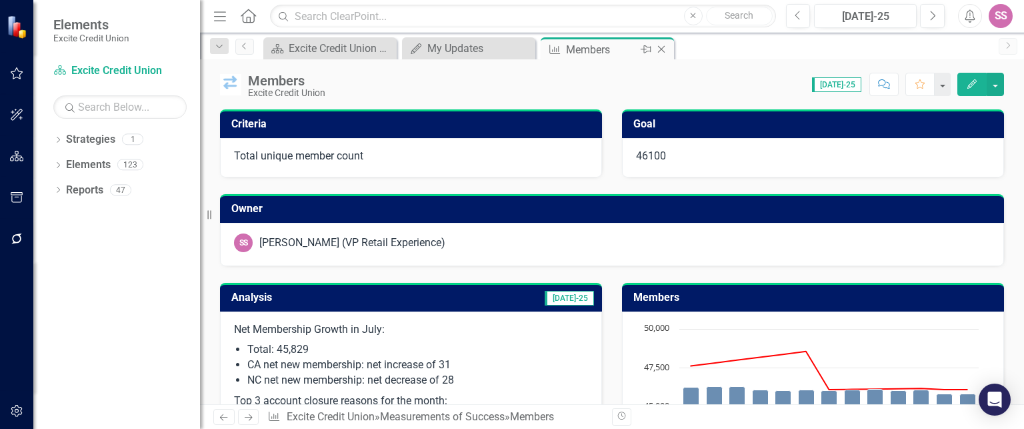
click at [664, 51] on icon at bounding box center [661, 49] width 7 height 7
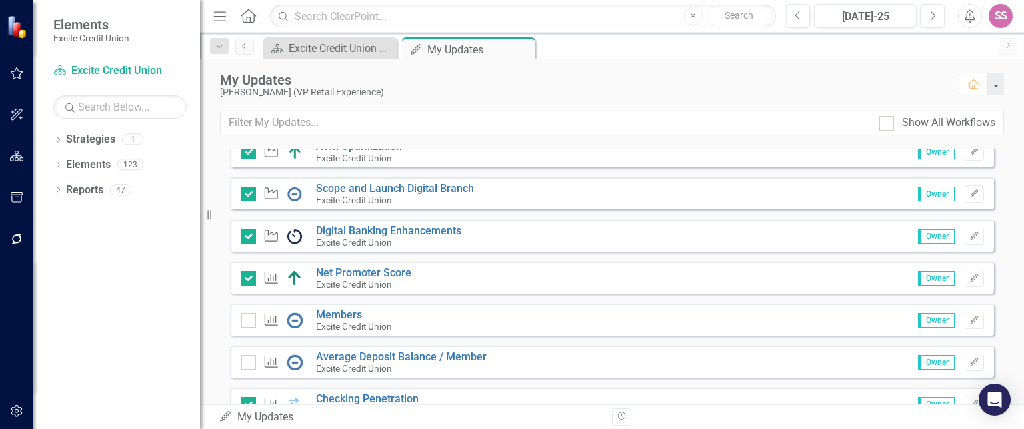
scroll to position [287, 0]
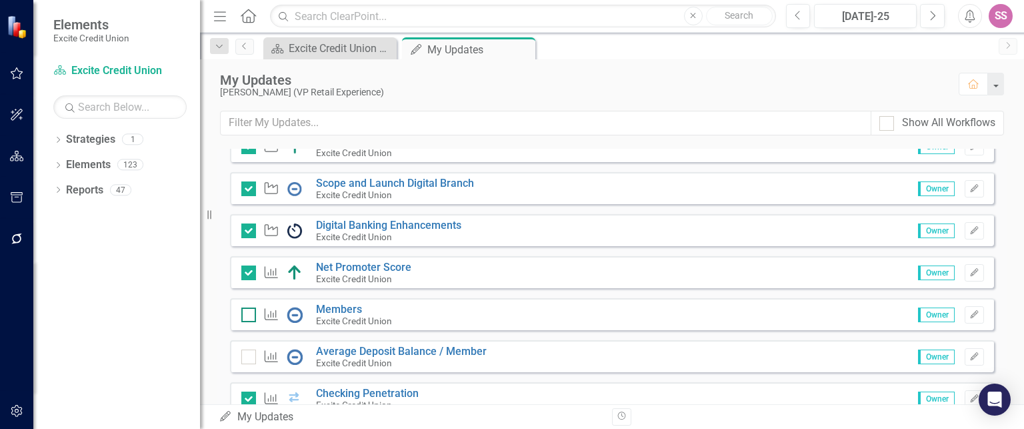
click at [245, 313] on input "checkbox" at bounding box center [245, 311] width 9 height 9
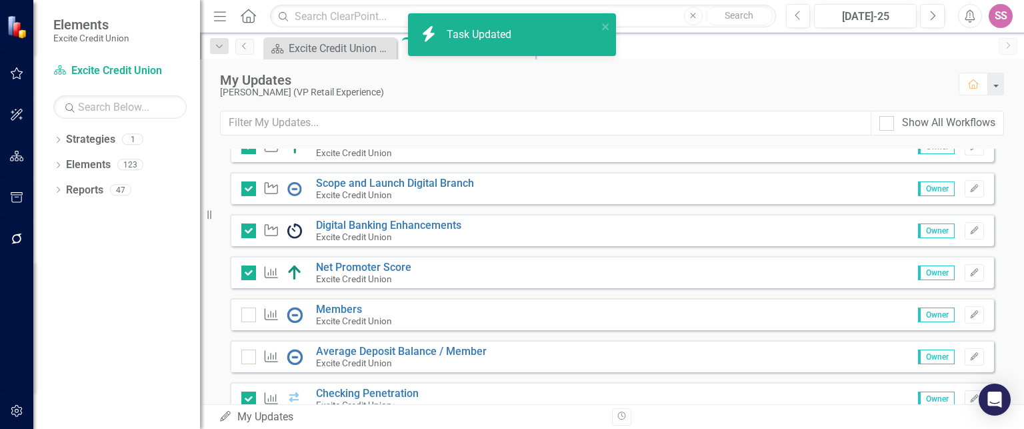
checkbox input "true"
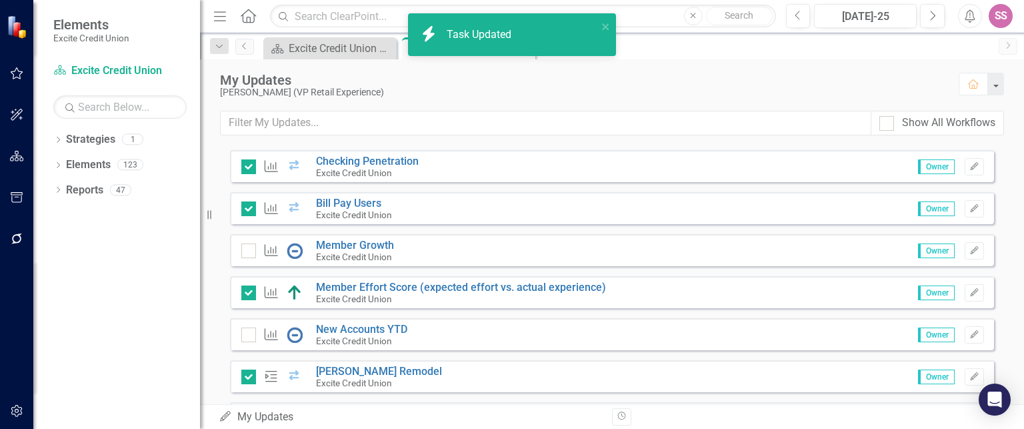
scroll to position [524, 0]
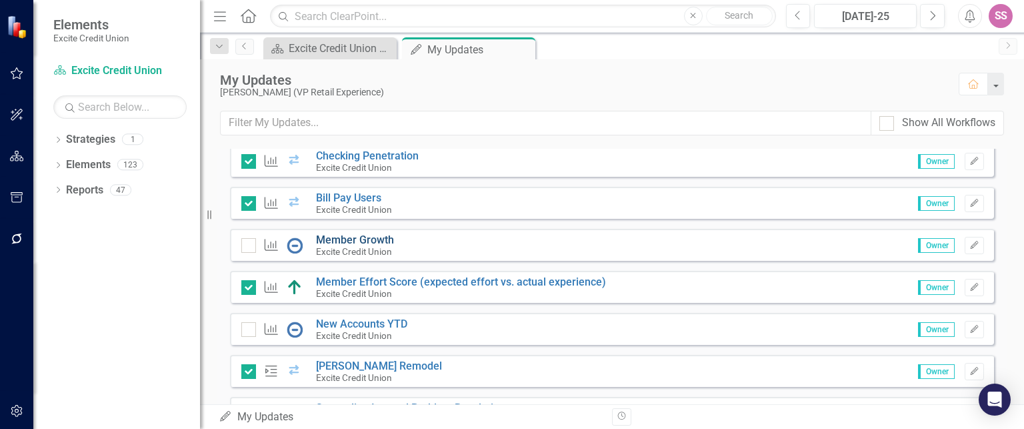
click at [339, 235] on link "Member Growth" at bounding box center [355, 239] width 78 height 13
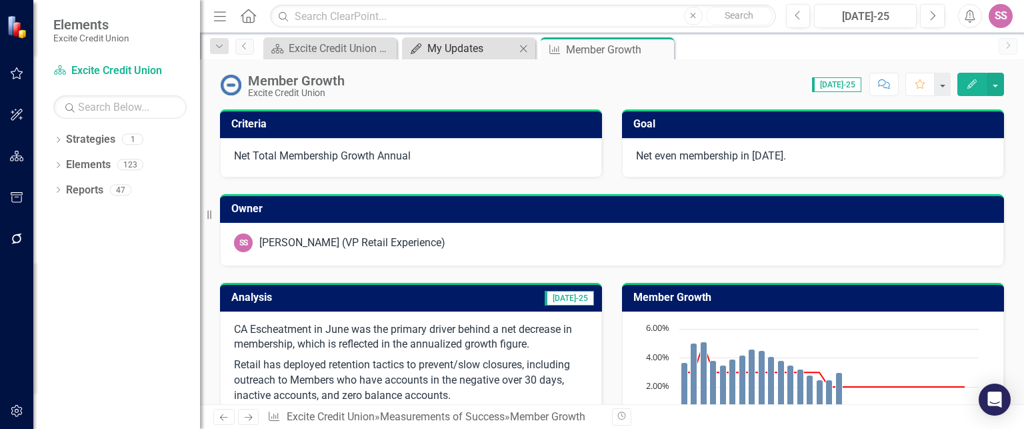
click at [459, 45] on div "My Updates" at bounding box center [471, 48] width 88 height 17
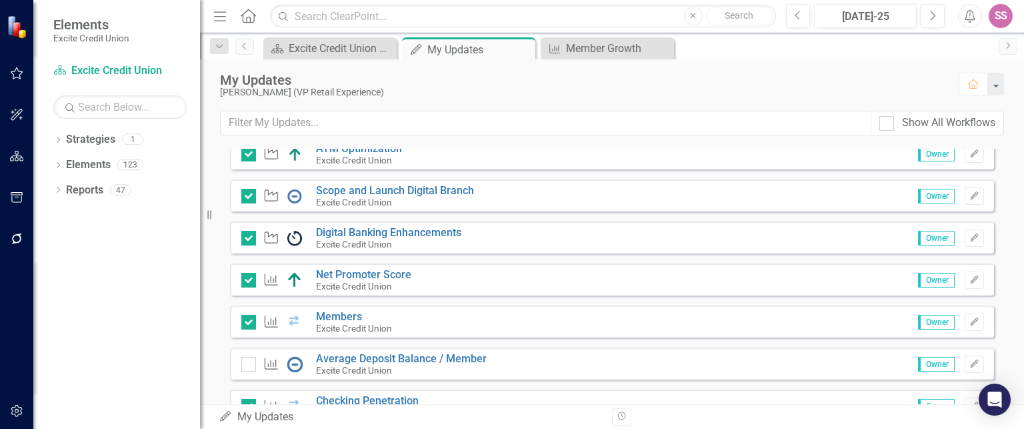
scroll to position [281, 0]
click at [329, 314] on link "Members" at bounding box center [339, 315] width 46 height 13
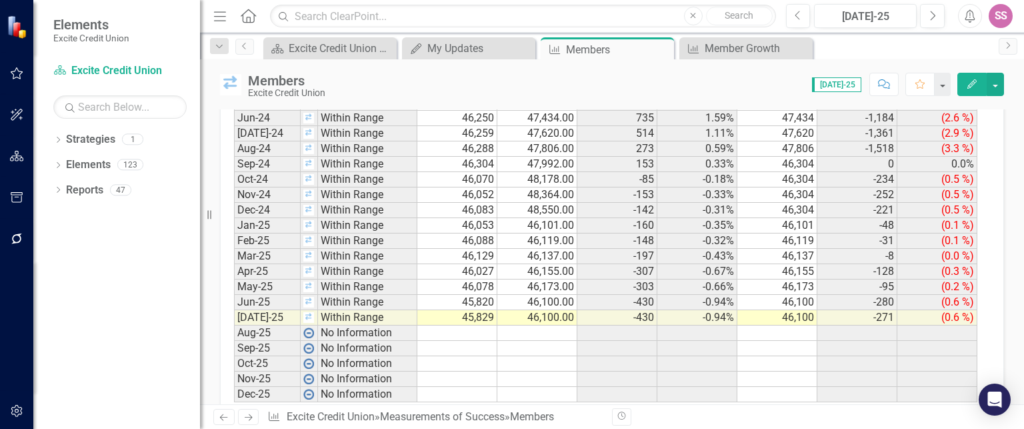
scroll to position [1456, 0]
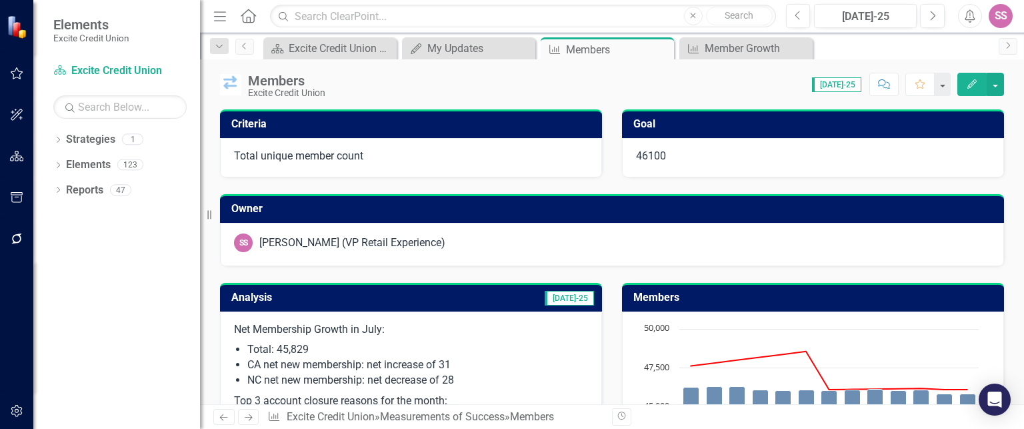
scroll to position [1456, 0]
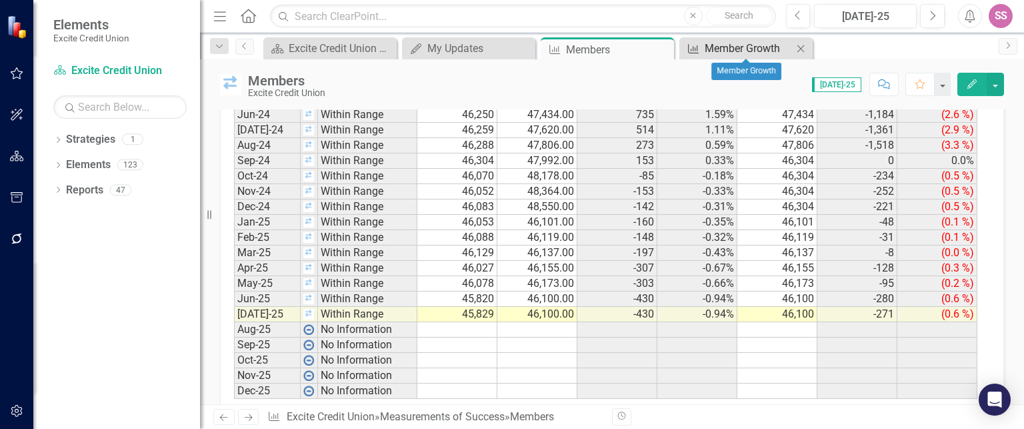
click at [724, 53] on div "Member Growth" at bounding box center [748, 48] width 88 height 17
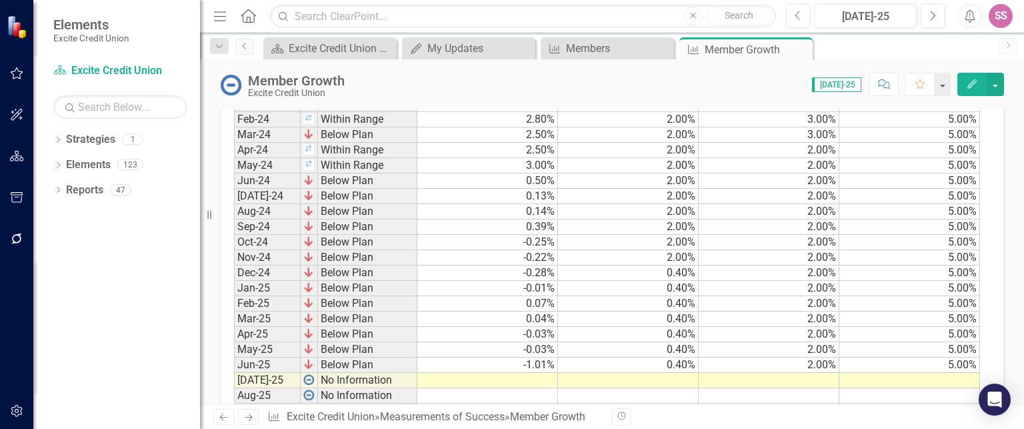
scroll to position [1176, 0]
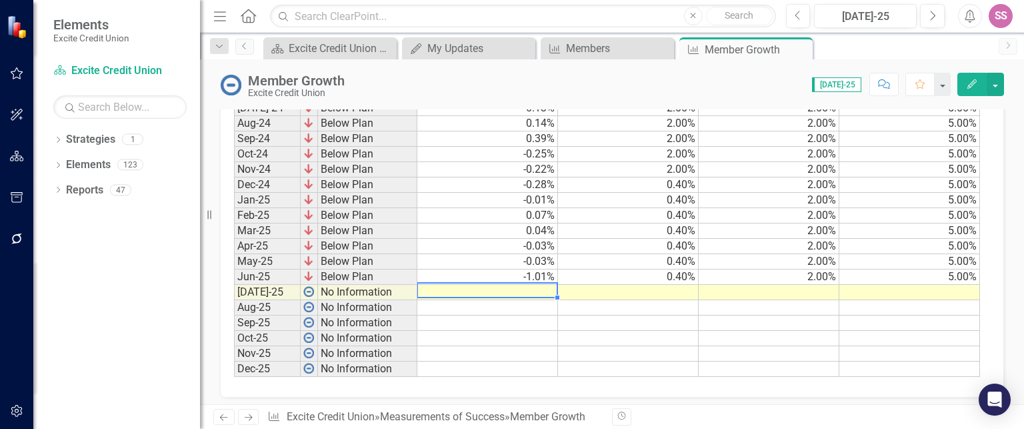
click at [521, 285] on td at bounding box center [487, 292] width 141 height 15
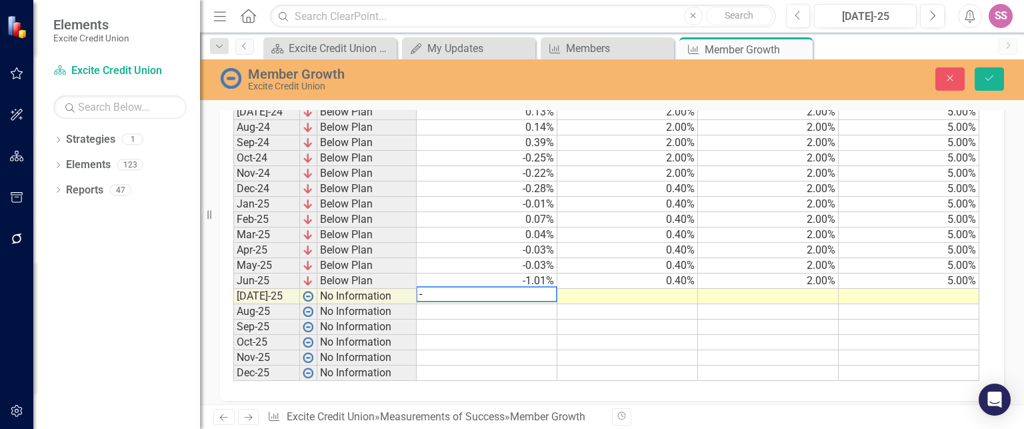
scroll to position [1180, 0]
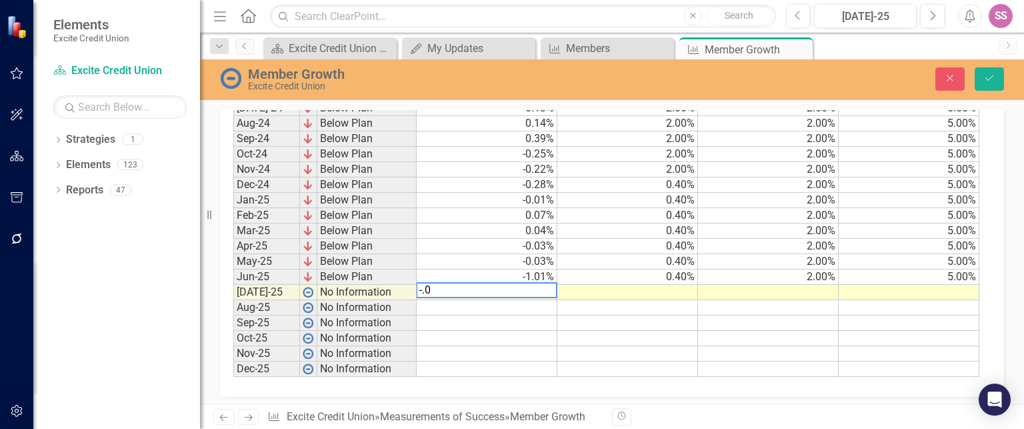
type textarea "-.09"
click at [536, 285] on td "-0.09%" at bounding box center [487, 292] width 141 height 15
type textarea "-.01"
click at [233, 293] on div "Period Status Actual Benchmark Low High Jan-24 Within Range 3.20% 2.00% 3.00% 5…" at bounding box center [233, 185] width 0 height 384
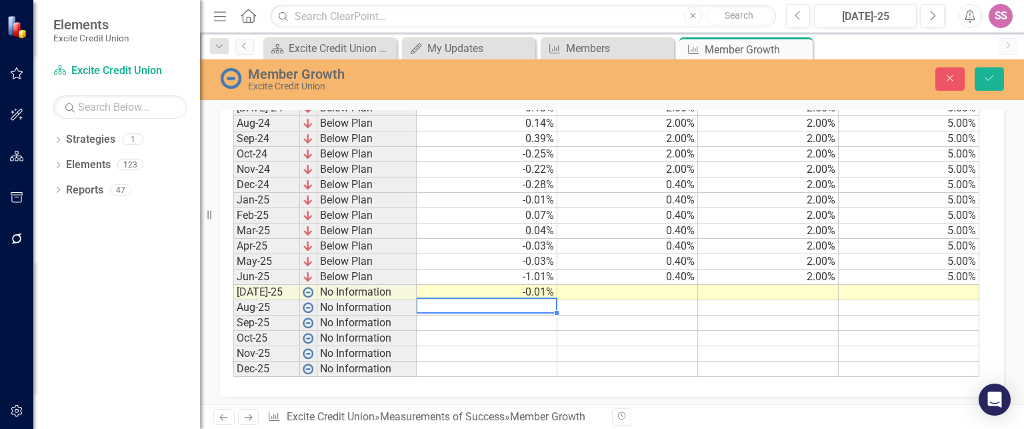
click at [541, 285] on td "-0.01%" at bounding box center [487, 292] width 141 height 15
type textarea "."
type textarea "-.94"
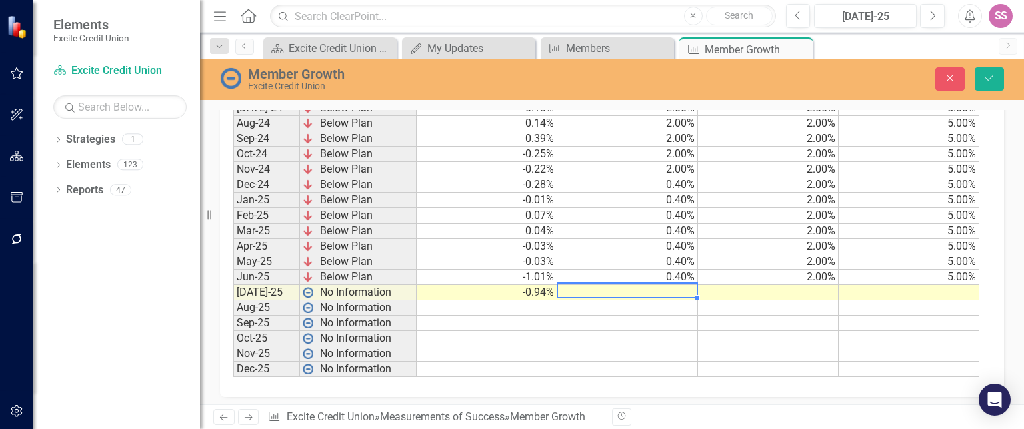
type textarea ".4"
type textarea "2"
type textarea "5"
click at [993, 74] on icon "Save" at bounding box center [989, 77] width 12 height 9
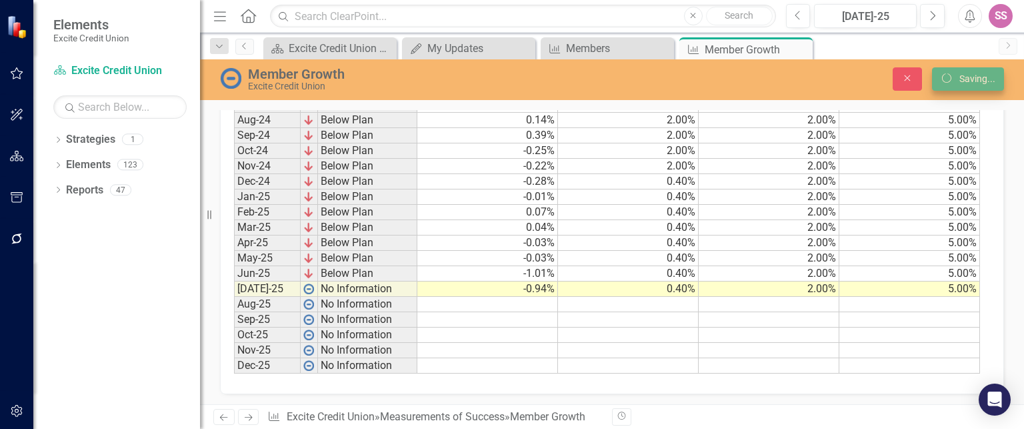
scroll to position [1176, 0]
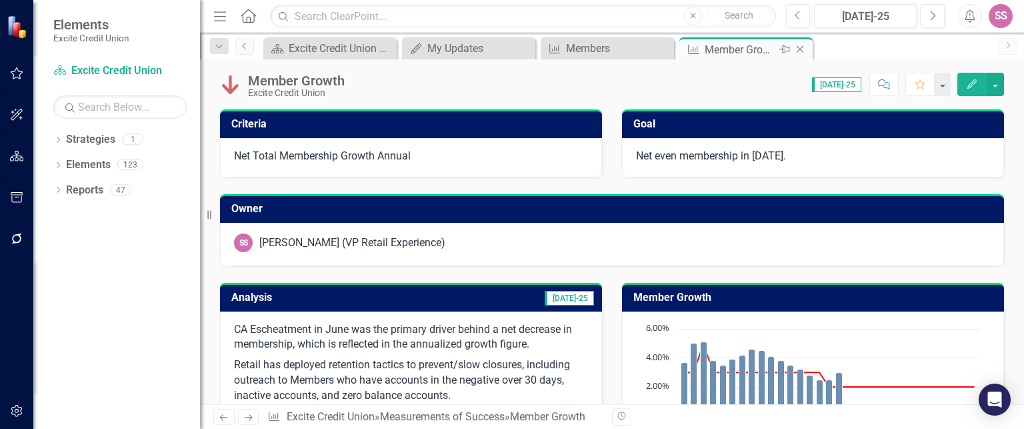
click at [802, 51] on icon at bounding box center [799, 49] width 7 height 7
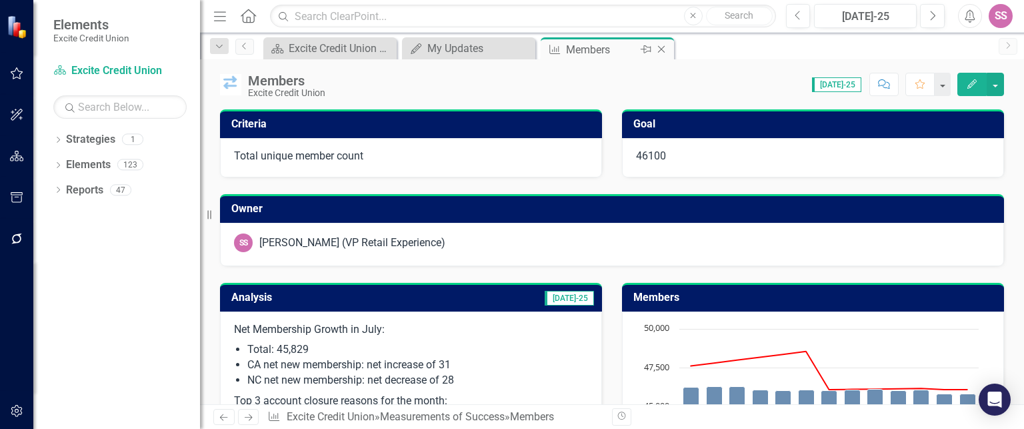
click at [666, 49] on icon "Close" at bounding box center [660, 49] width 13 height 11
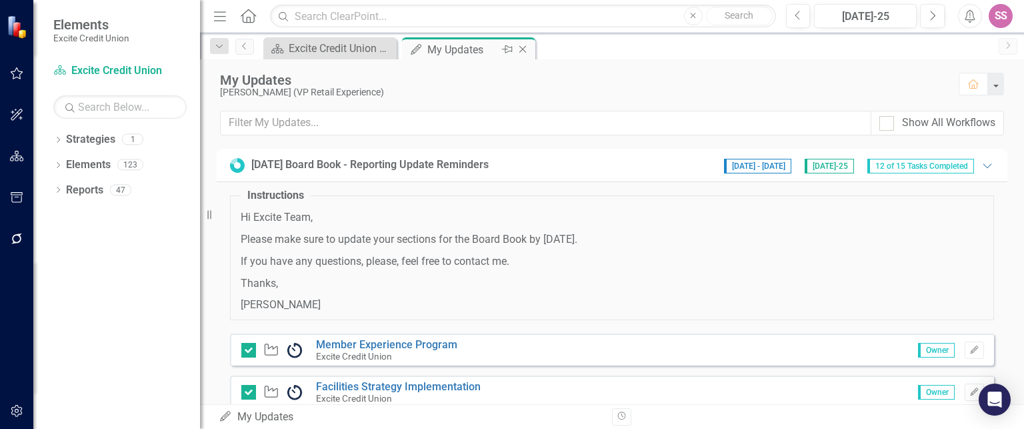
click at [445, 45] on div "My Updates" at bounding box center [462, 49] width 71 height 17
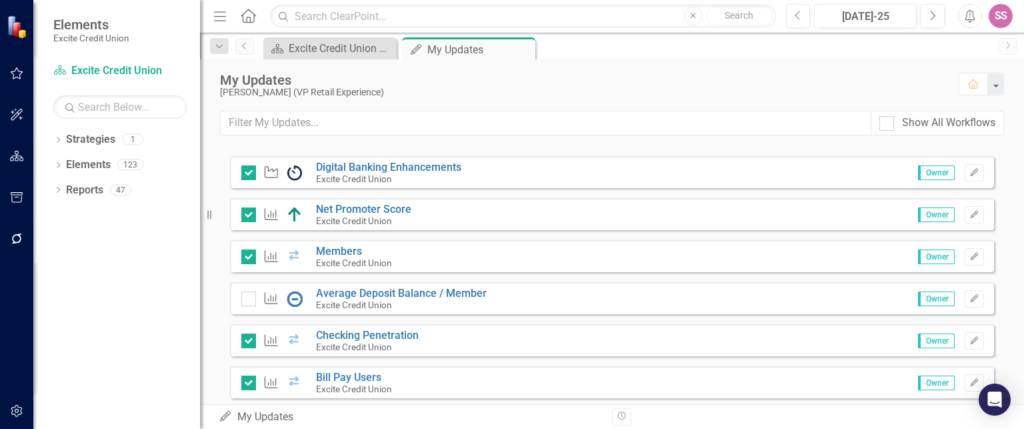
scroll to position [494, 0]
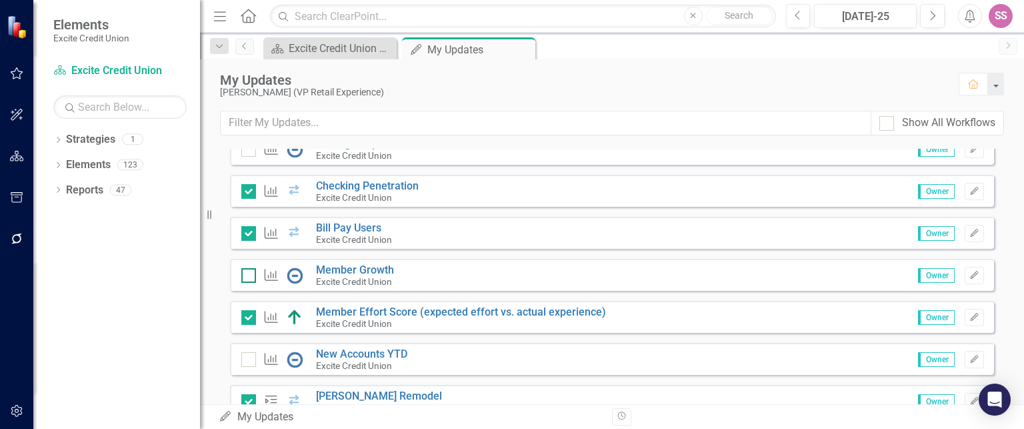
click at [246, 273] on input "checkbox" at bounding box center [245, 272] width 9 height 9
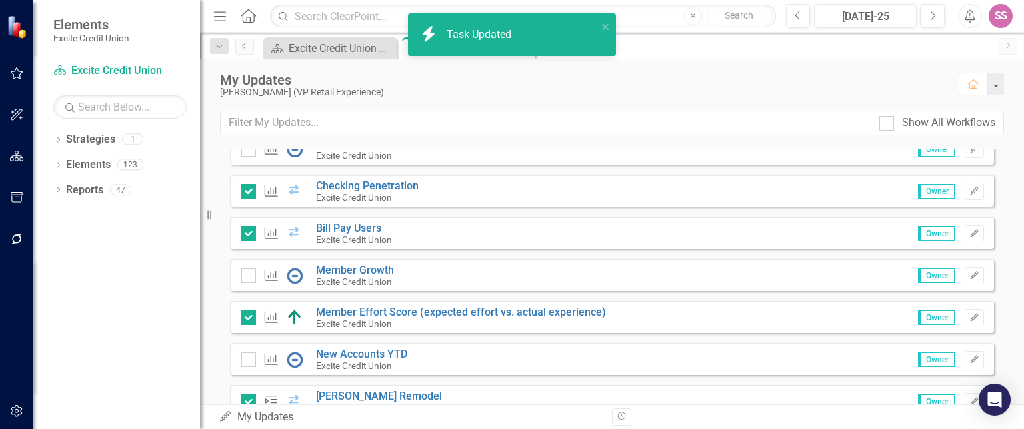
checkbox input "true"
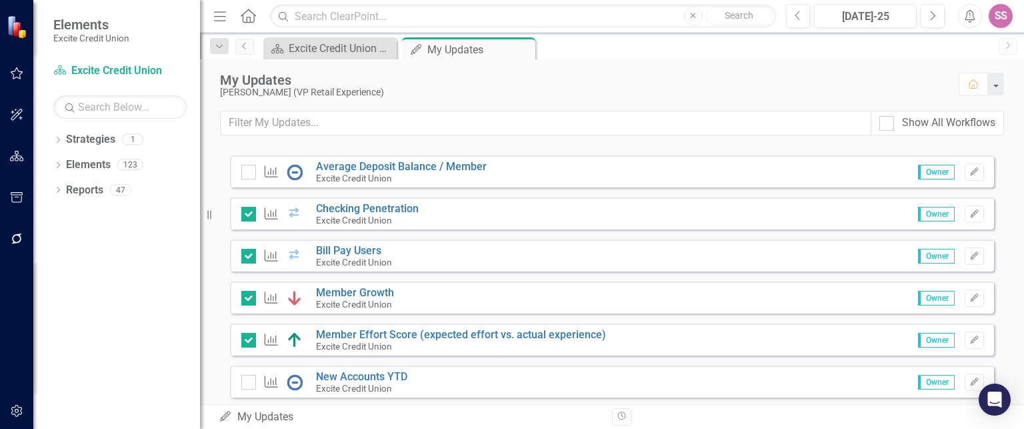
scroll to position [475, 0]
